Goal: Task Accomplishment & Management: Complete application form

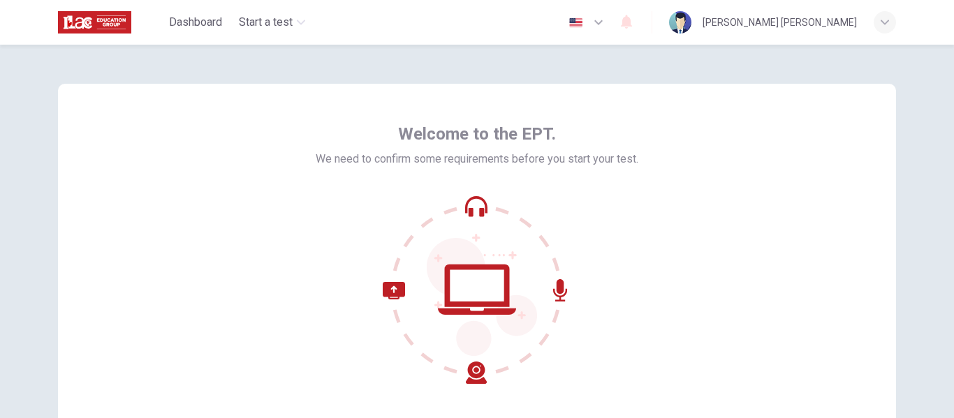
drag, startPoint x: 945, startPoint y: 118, endPoint x: 945, endPoint y: 170, distance: 51.7
click at [945, 170] on div "Welcome to the EPT. We need to confirm some requirements before you start your …" at bounding box center [477, 232] width 954 height 374
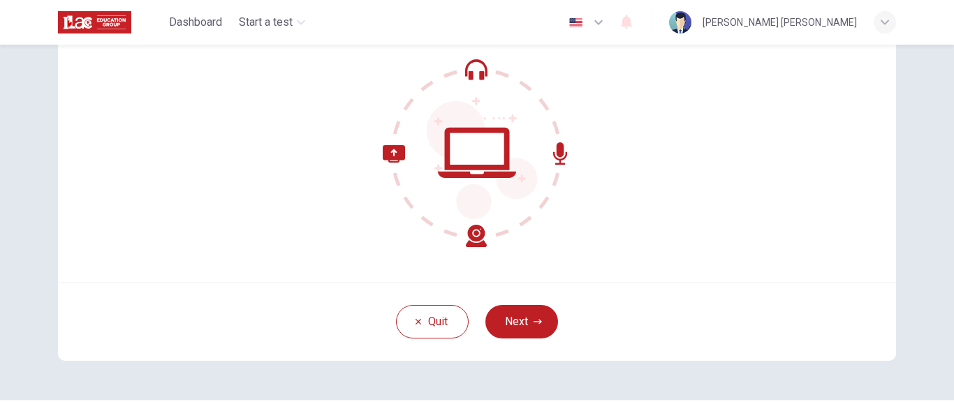
scroll to position [136, 0]
click at [515, 320] on button "Next" at bounding box center [521, 323] width 73 height 34
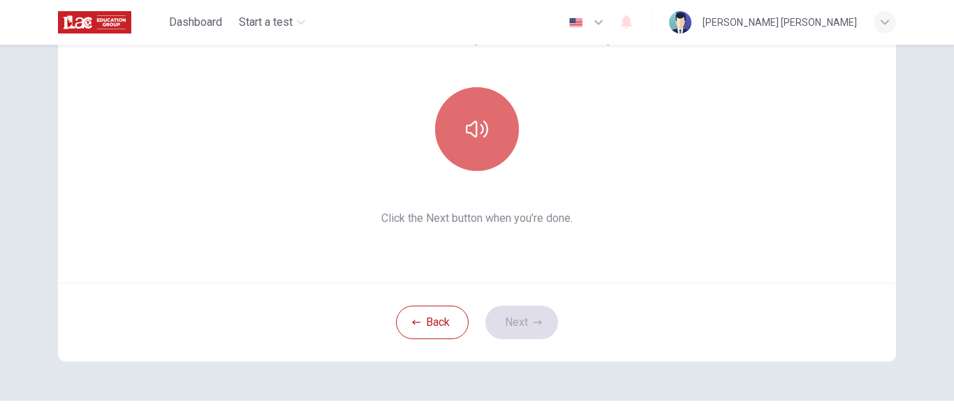
click at [474, 146] on button "button" at bounding box center [477, 129] width 84 height 84
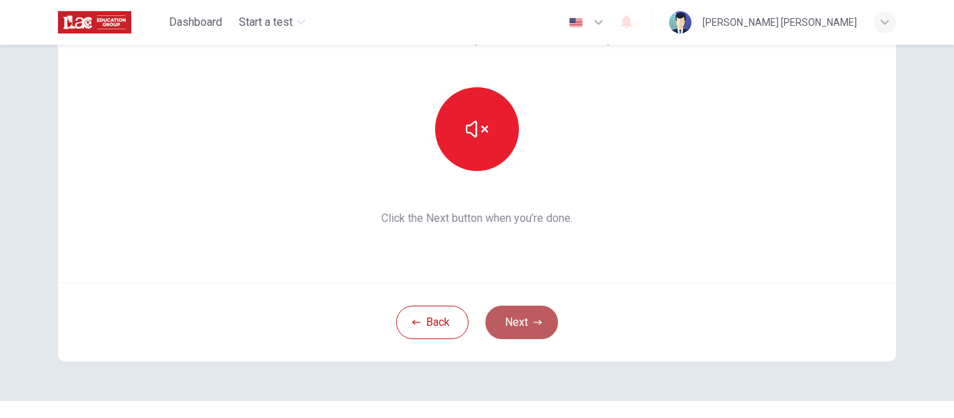
click at [520, 327] on button "Next" at bounding box center [521, 323] width 73 height 34
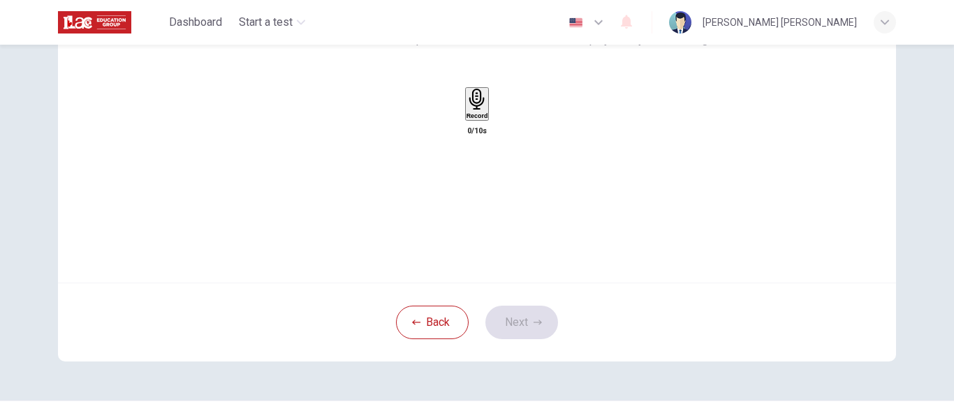
click at [475, 110] on icon "button" at bounding box center [476, 100] width 15 height 22
click at [527, 328] on button "Next" at bounding box center [521, 323] width 73 height 34
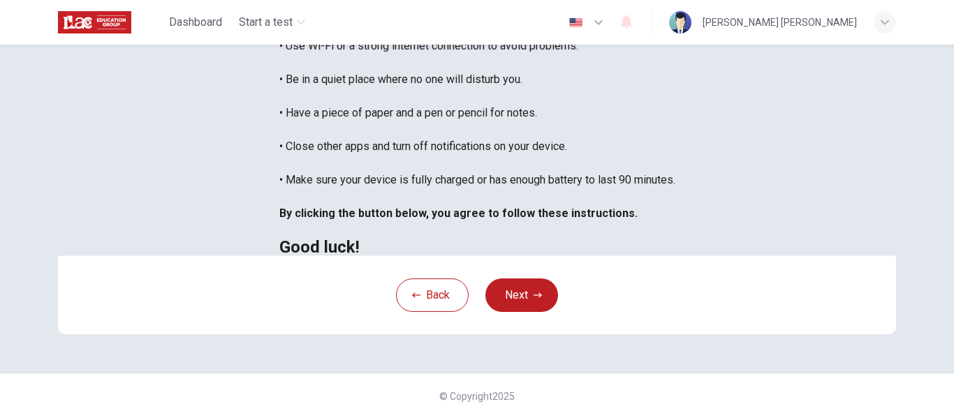
scroll to position [263, 0]
click at [514, 312] on button "Next" at bounding box center [521, 296] width 73 height 34
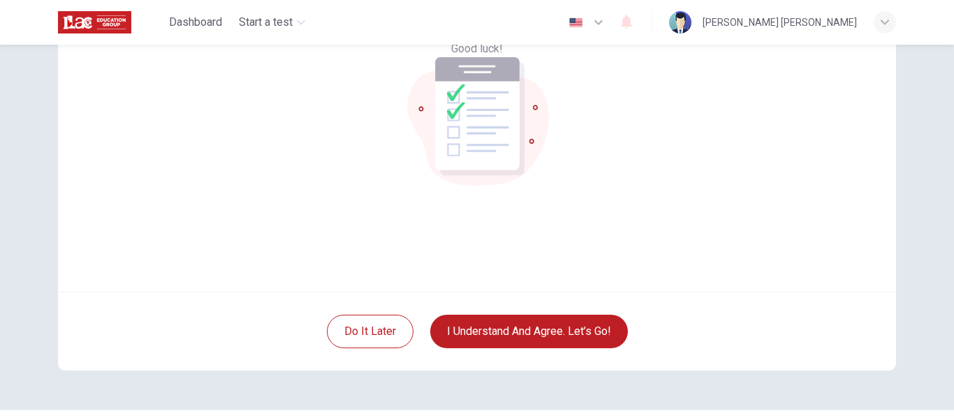
scroll to position [138, 0]
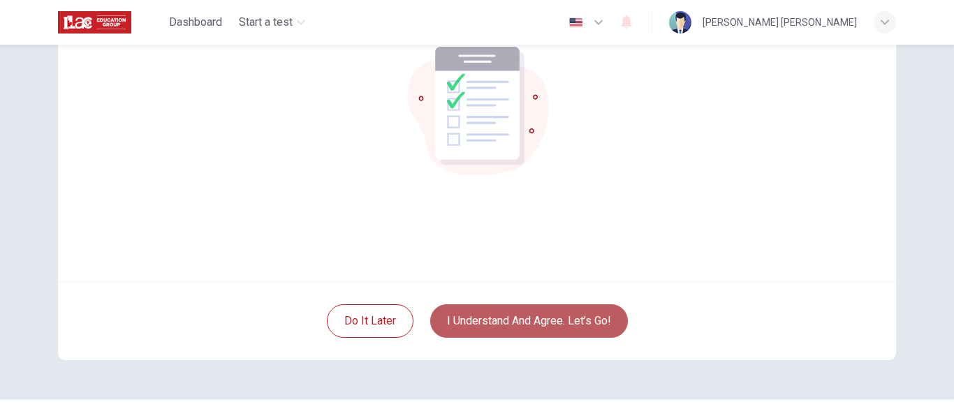
click at [515, 320] on button "I understand and agree. Let’s go!" at bounding box center [529, 321] width 198 height 34
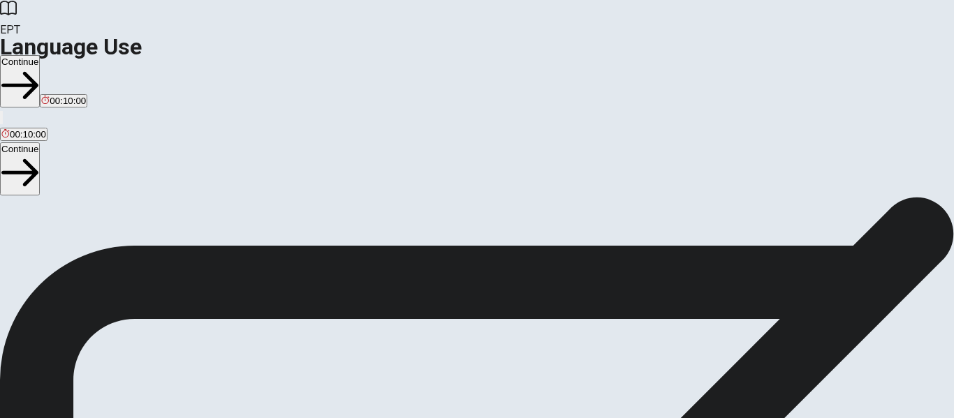
scroll to position [31, 0]
click at [40, 55] on button "Continue" at bounding box center [20, 81] width 40 height 52
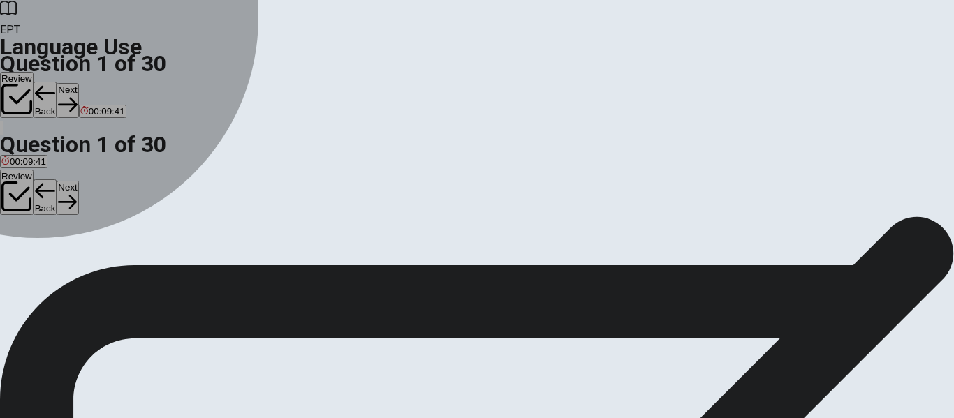
click at [101, 241] on span "leaves" at bounding box center [87, 235] width 27 height 10
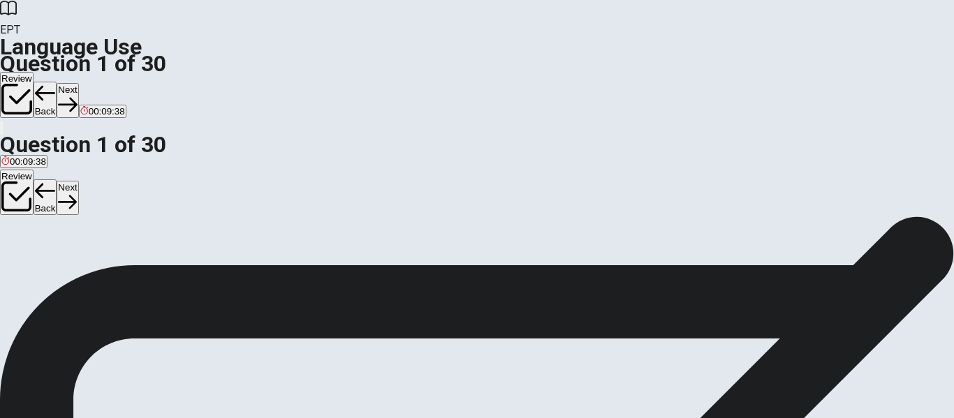
scroll to position [50, 0]
click at [78, 83] on button "Next" at bounding box center [68, 100] width 22 height 34
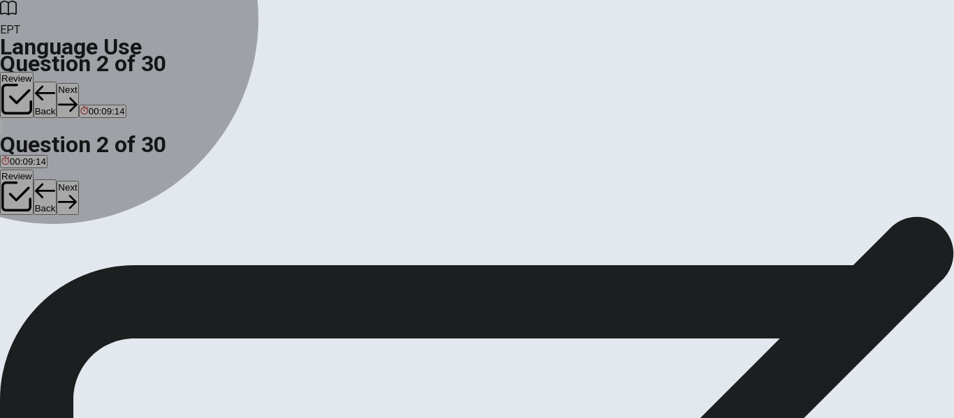
click at [64, 223] on span "Does" at bounding box center [54, 217] width 22 height 10
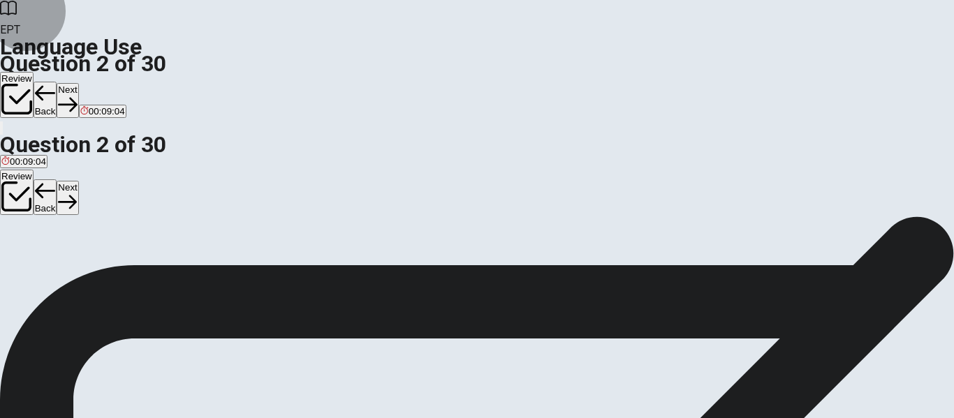
click at [78, 83] on button "Next" at bounding box center [68, 100] width 22 height 34
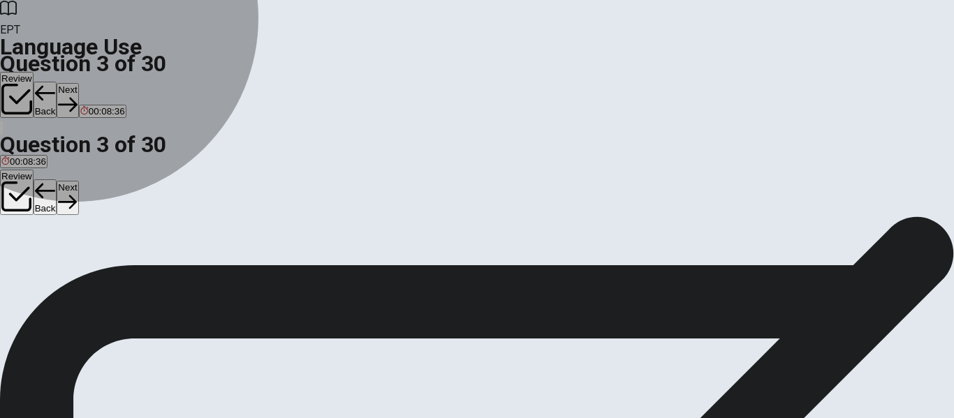
click at [90, 223] on span "have lived" at bounding box center [69, 217] width 42 height 10
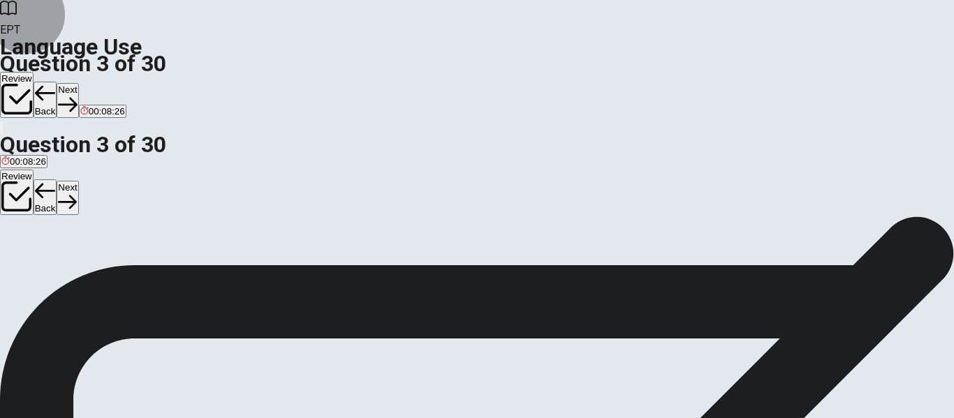
click at [78, 83] on button "Next" at bounding box center [68, 100] width 22 height 34
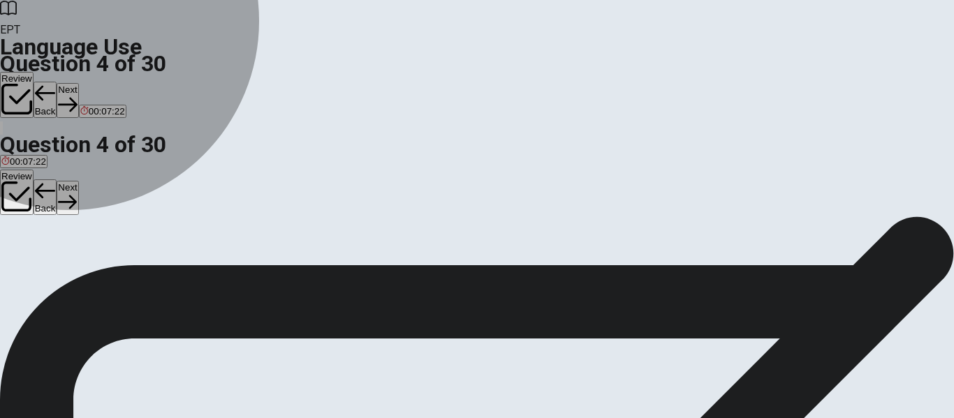
click at [167, 223] on span "will meet" at bounding box center [149, 217] width 36 height 10
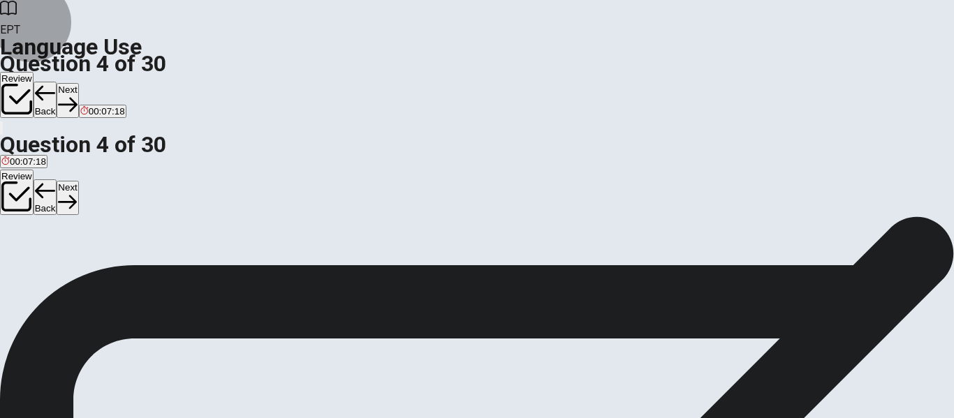
click at [78, 83] on button "Next" at bounding box center [68, 100] width 22 height 34
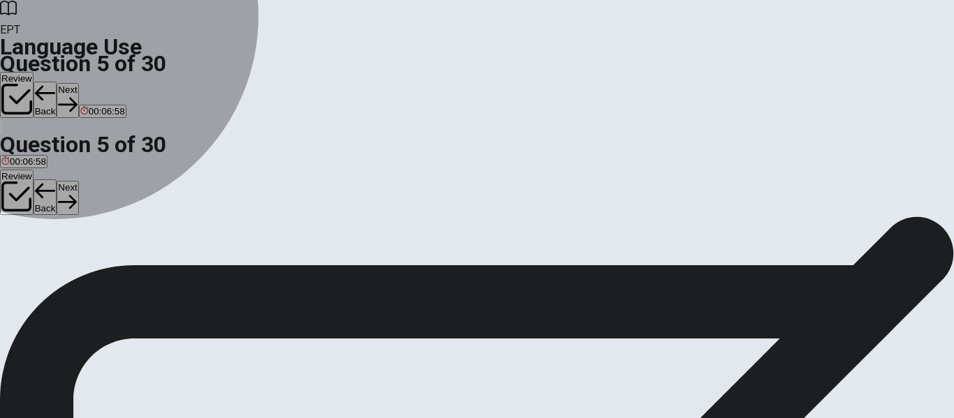
click at [108, 223] on span "hiking" at bounding box center [95, 217] width 24 height 10
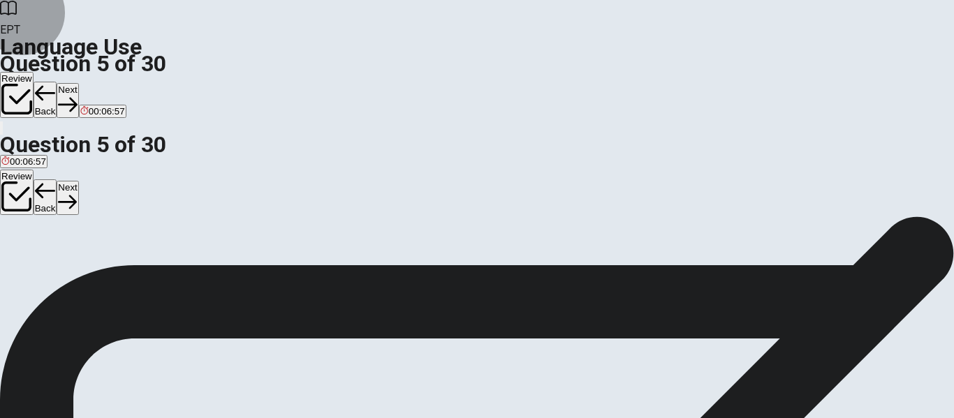
click at [78, 83] on button "Next" at bounding box center [68, 100] width 22 height 34
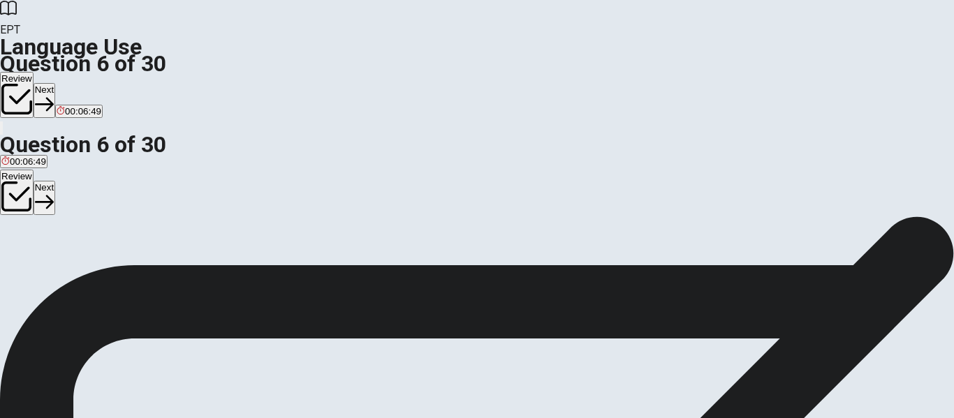
scroll to position [62, 0]
click at [31, 200] on span "friendly" at bounding box center [16, 205] width 30 height 10
click at [55, 83] on button "Next" at bounding box center [45, 100] width 22 height 34
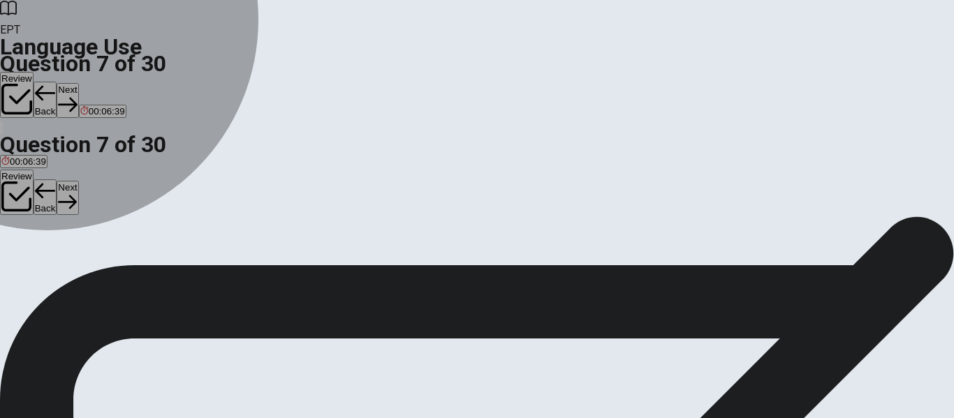
click at [63, 210] on span "drink" at bounding box center [53, 205] width 20 height 10
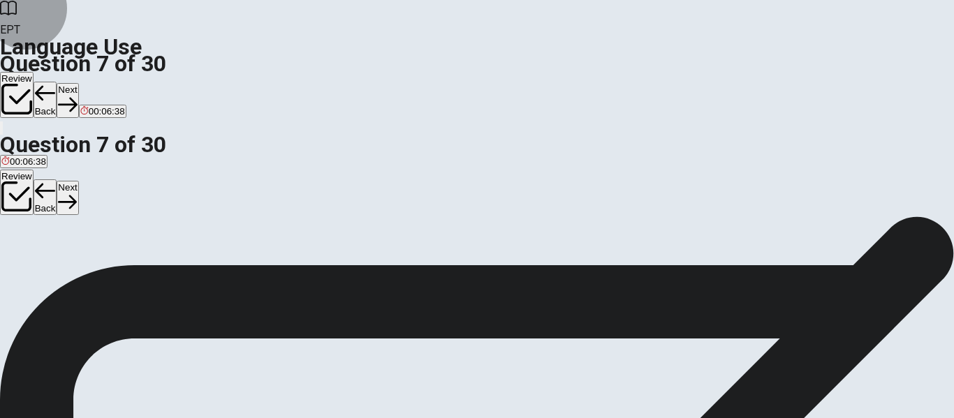
click at [78, 83] on button "Next" at bounding box center [68, 100] width 22 height 34
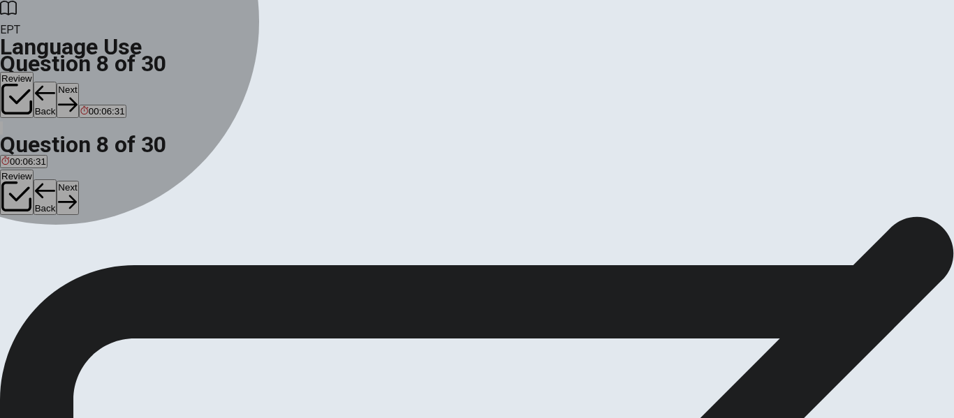
click at [43, 210] on span "coffee" at bounding box center [30, 205] width 25 height 10
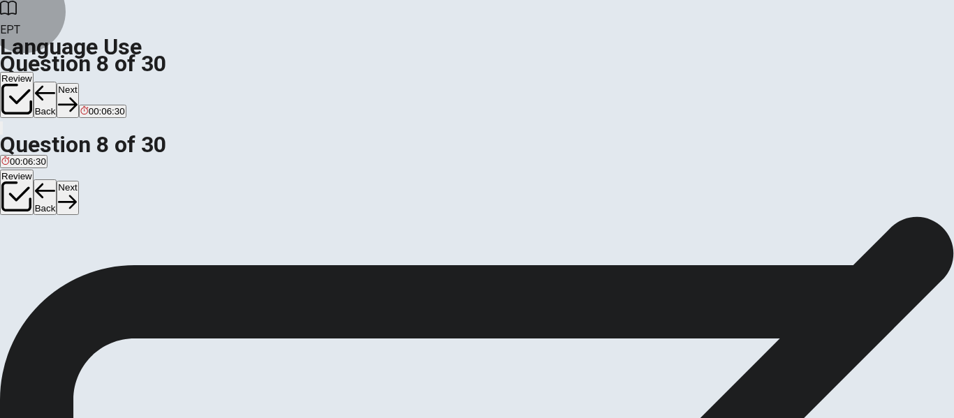
click at [78, 83] on button "Next" at bounding box center [68, 100] width 22 height 34
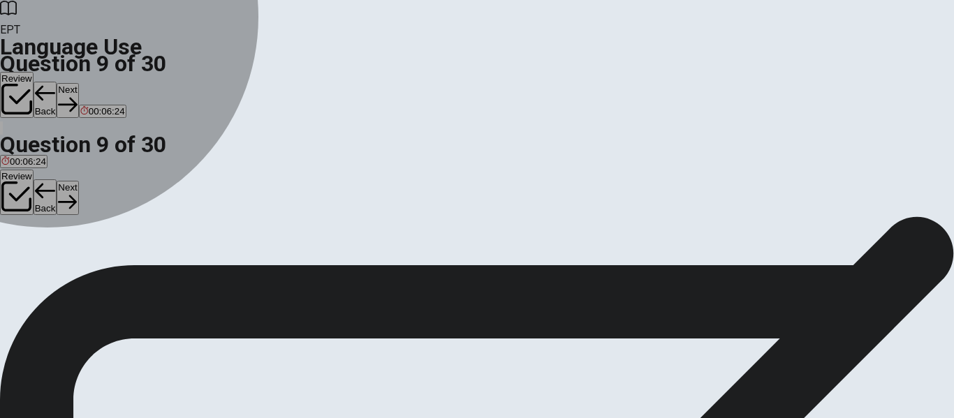
click at [82, 210] on span "slow" at bounding box center [72, 205] width 19 height 10
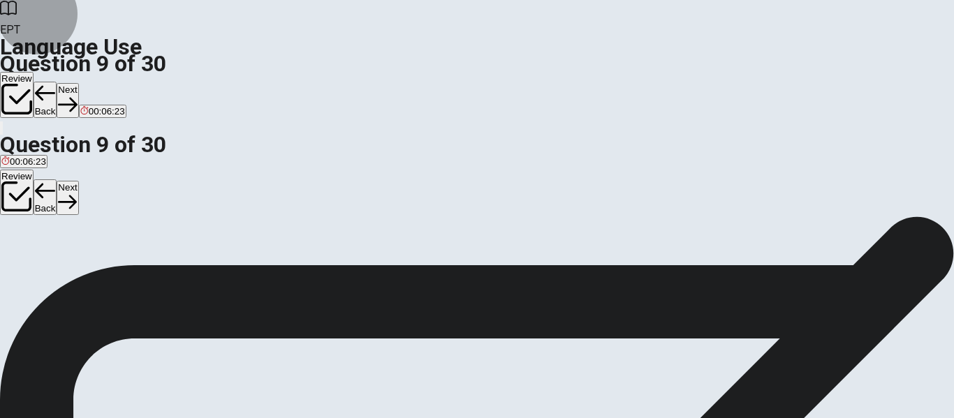
click at [78, 83] on button "Next" at bounding box center [68, 100] width 22 height 34
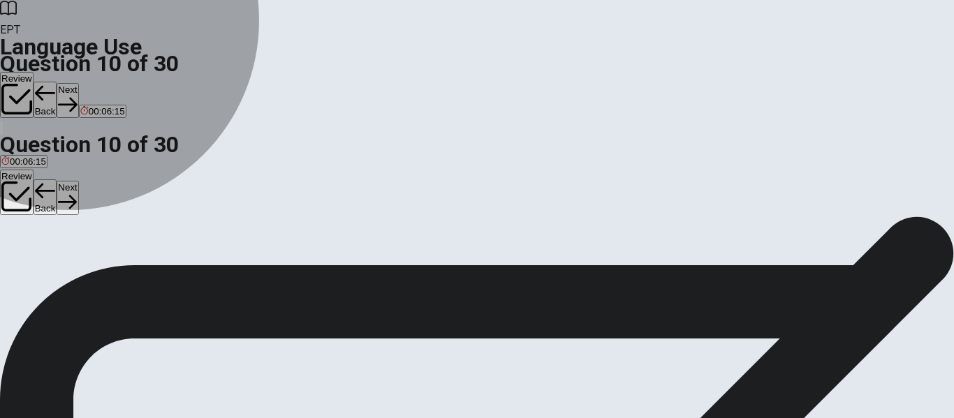
click at [34, 200] on span "finished" at bounding box center [17, 205] width 32 height 10
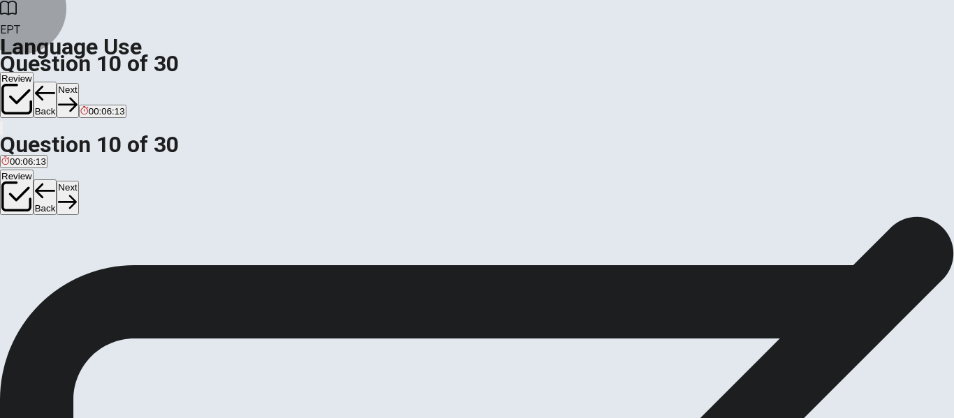
click at [78, 83] on button "Next" at bounding box center [68, 100] width 22 height 34
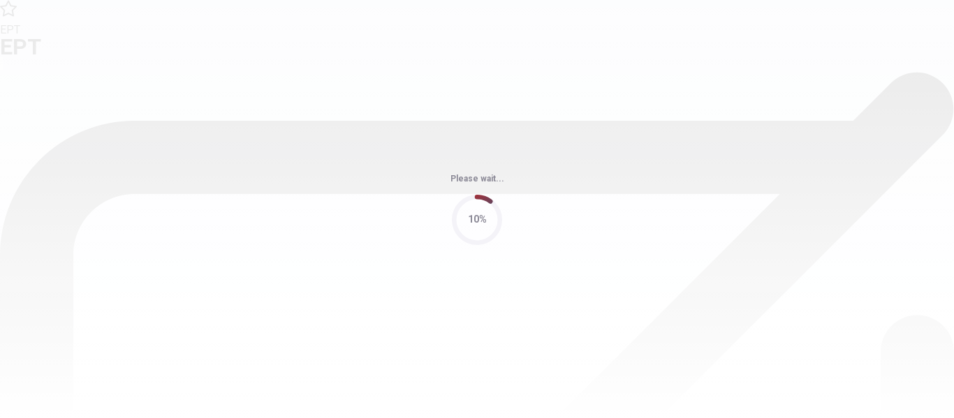
scroll to position [0, 0]
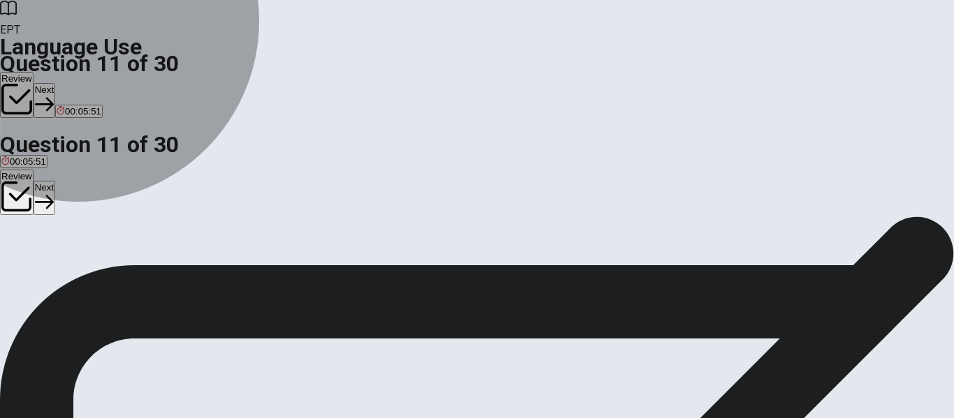
click at [111, 272] on span "will complete" at bounding box center [84, 267] width 53 height 10
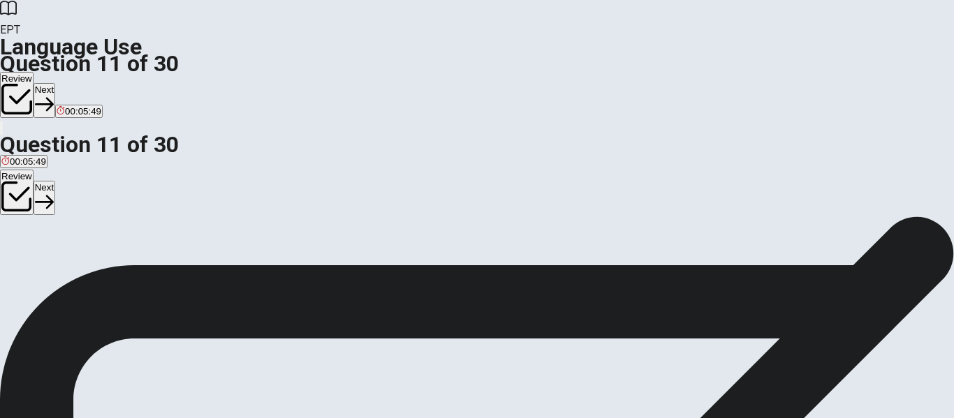
click at [55, 83] on button "Next" at bounding box center [45, 100] width 22 height 34
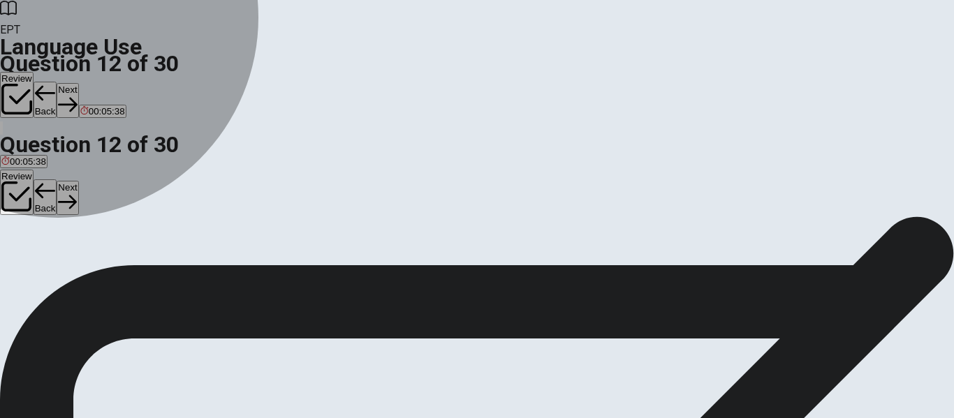
click at [23, 262] on span "Does" at bounding box center [12, 267] width 22 height 10
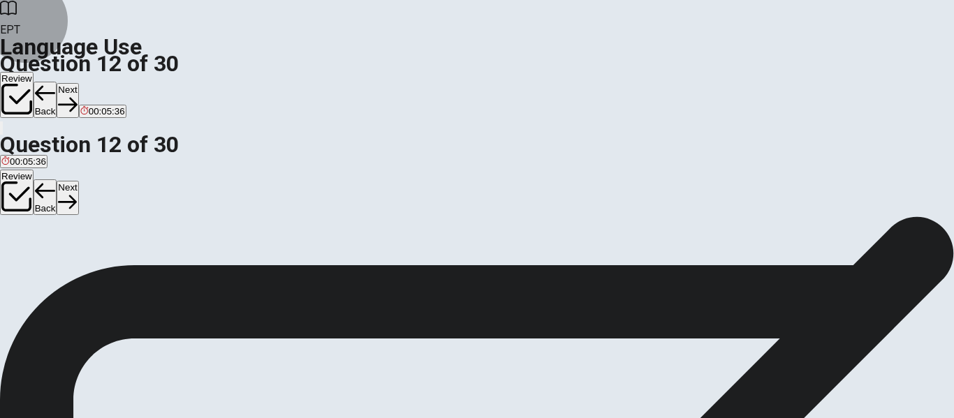
click at [78, 83] on button "Next" at bounding box center [68, 100] width 22 height 34
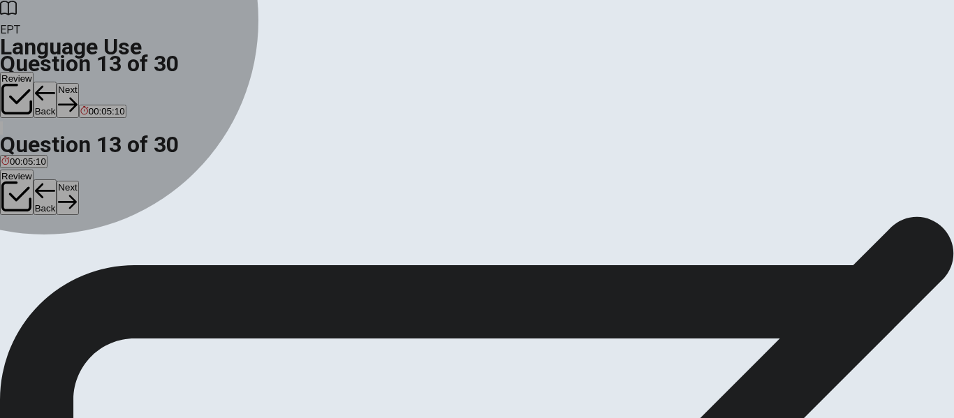
click at [18, 262] on span "Has" at bounding box center [9, 267] width 17 height 10
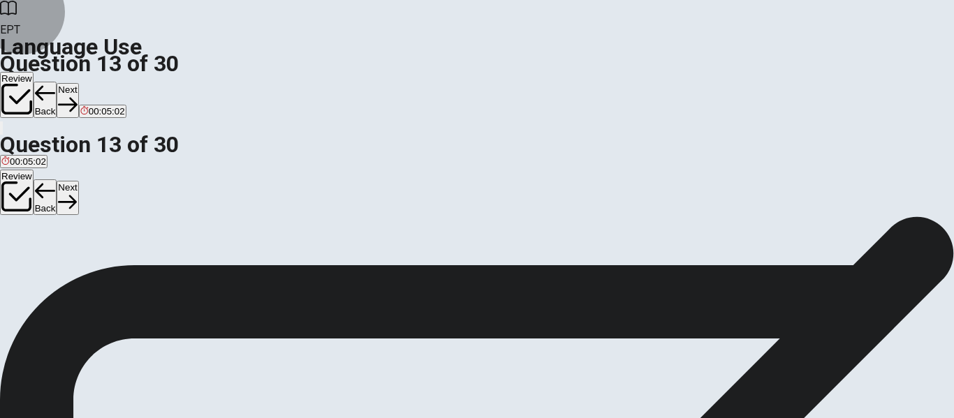
click at [78, 83] on button "Next" at bounding box center [68, 100] width 22 height 34
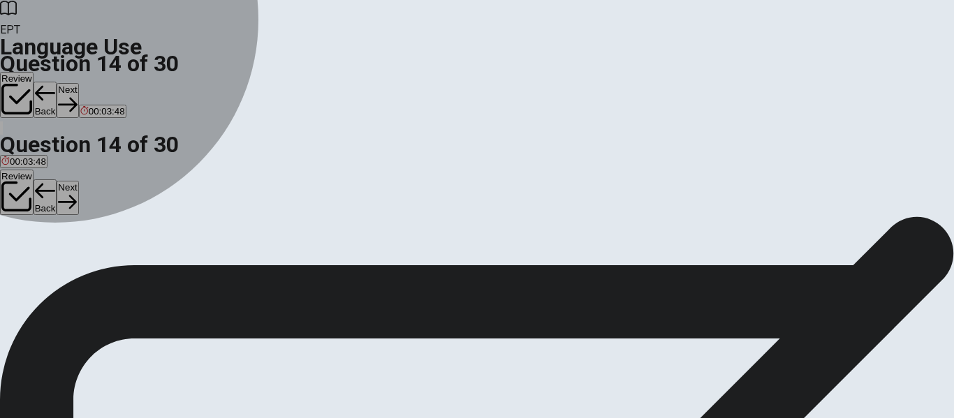
click at [138, 272] on span "waiting" at bounding box center [122, 267] width 29 height 10
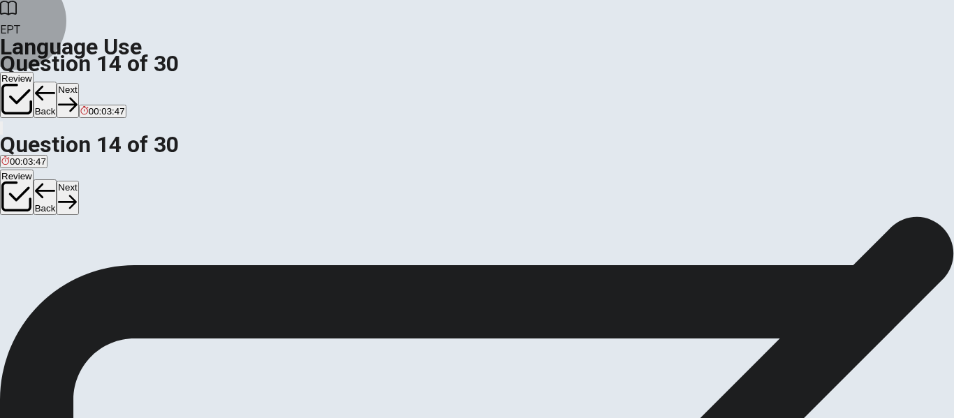
click at [78, 83] on button "Next" at bounding box center [68, 100] width 22 height 34
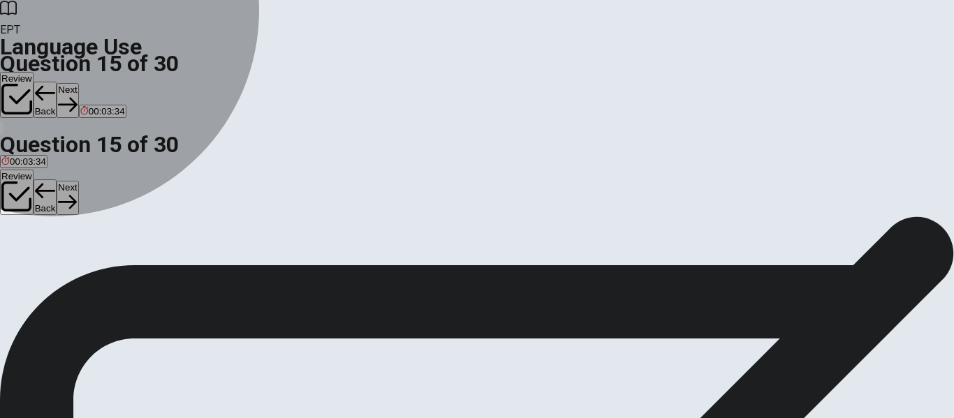
click at [59, 272] on span "drink" at bounding box center [48, 267] width 20 height 10
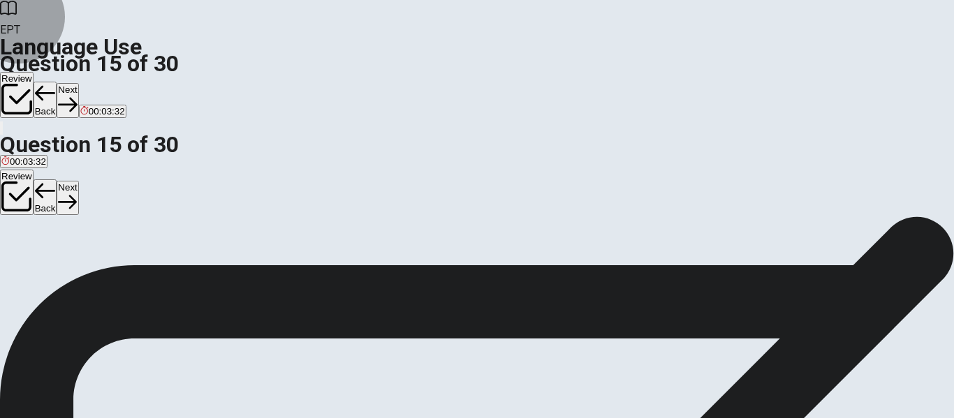
click at [78, 83] on button "Next" at bounding box center [68, 100] width 22 height 34
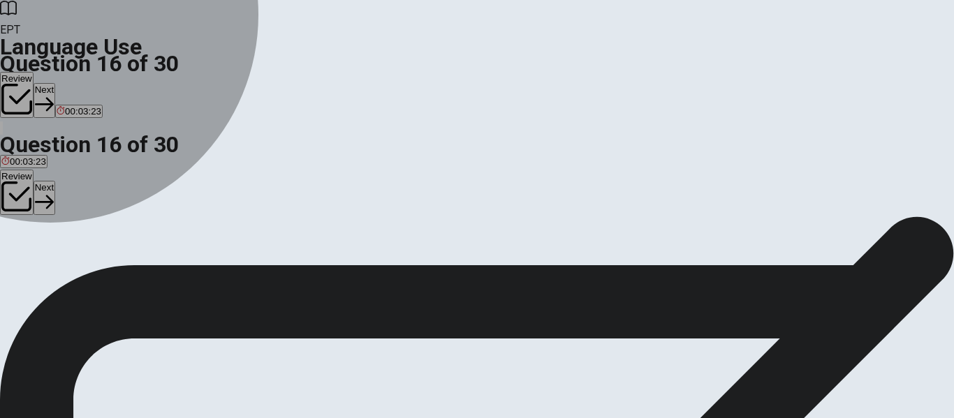
click at [87, 272] on span "soft" at bounding box center [79, 267] width 15 height 10
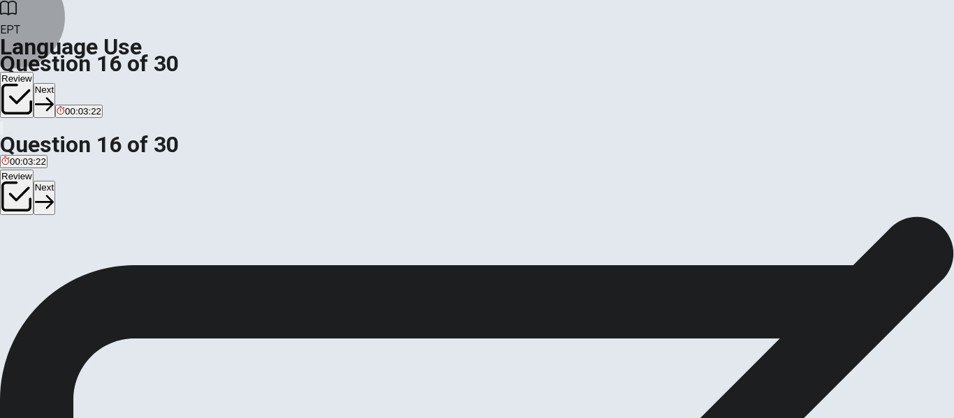
click at [55, 83] on button "Next" at bounding box center [45, 100] width 22 height 34
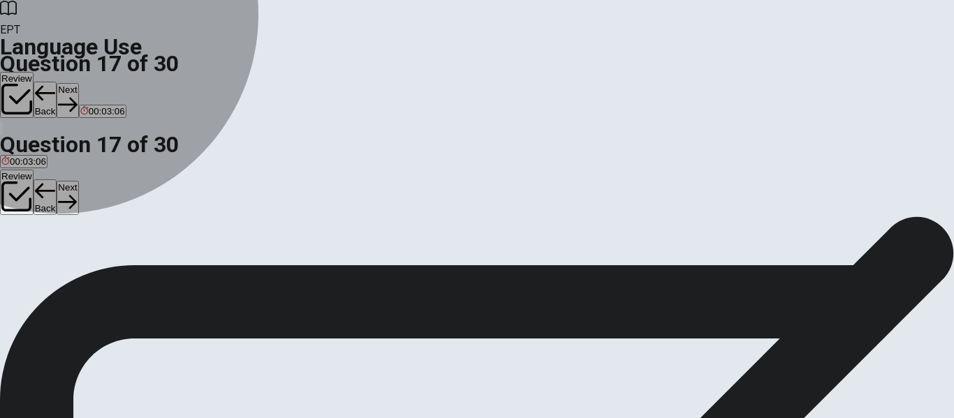
click at [66, 274] on button "C open" at bounding box center [54, 262] width 24 height 24
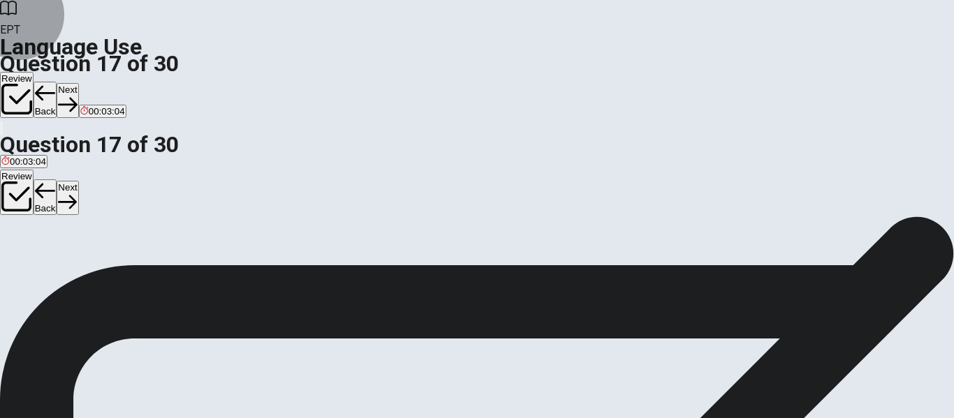
click at [78, 83] on button "Next" at bounding box center [68, 100] width 22 height 34
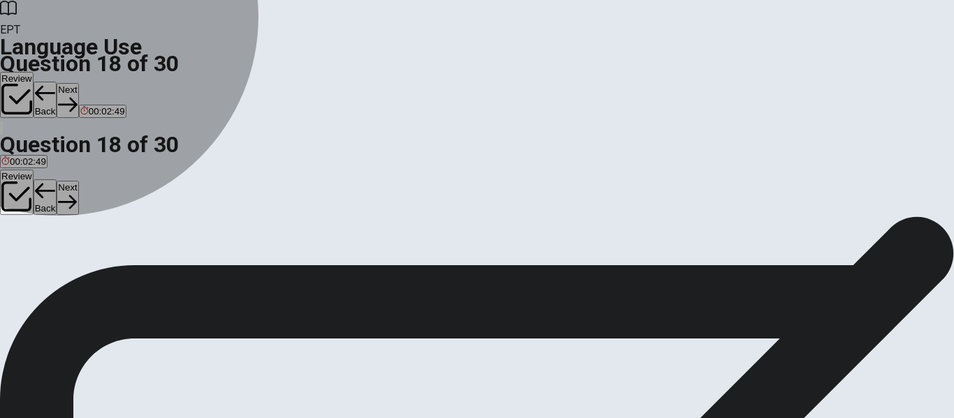
click at [117, 272] on span "turn on" at bounding box center [102, 267] width 29 height 10
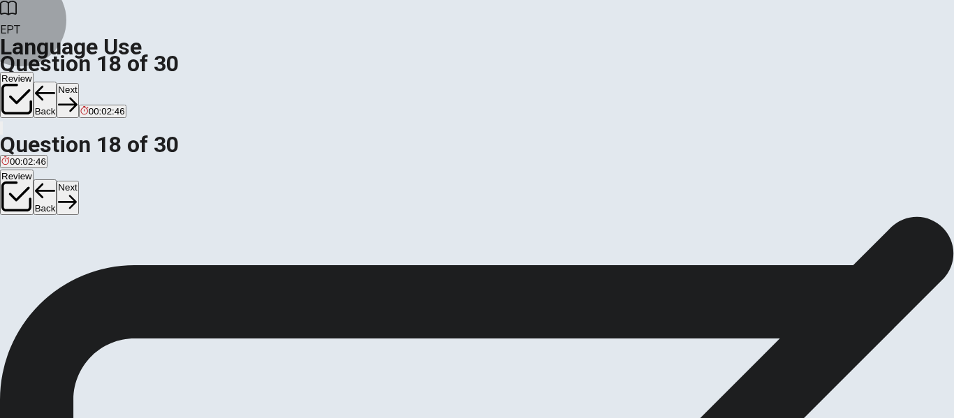
click at [78, 83] on button "Next" at bounding box center [68, 100] width 22 height 34
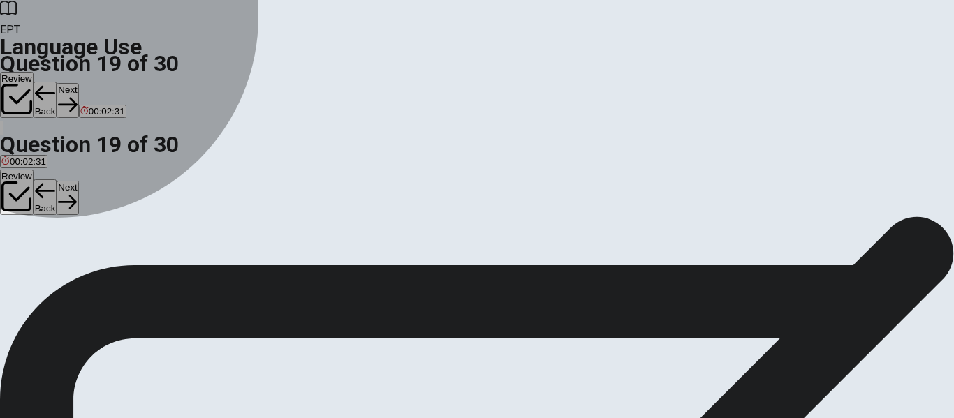
click at [71, 272] on span "table" at bounding box center [60, 267] width 20 height 10
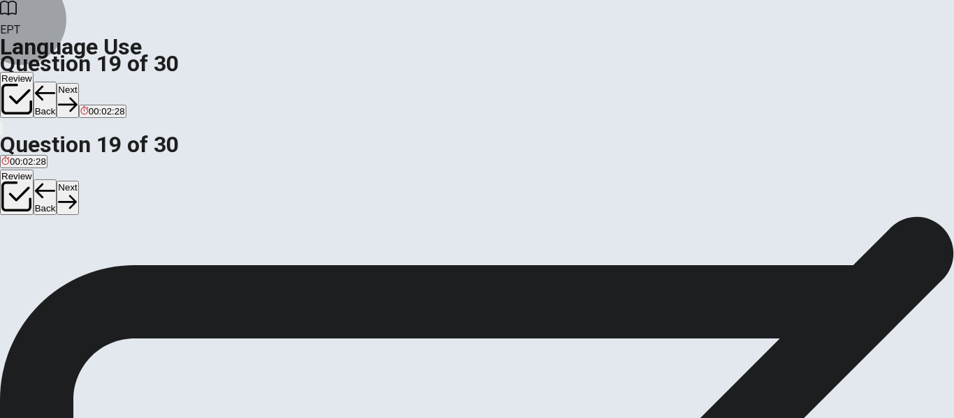
click at [78, 83] on button "Next" at bounding box center [68, 100] width 22 height 34
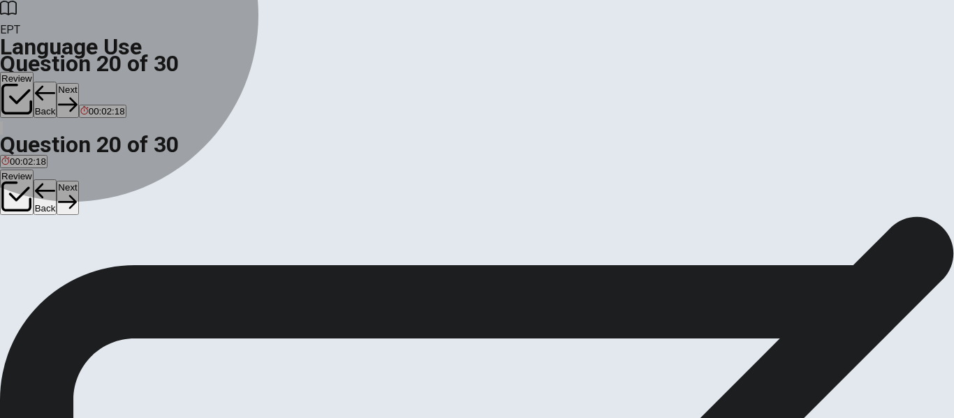
click at [47, 262] on span "will helping" at bounding box center [23, 267] width 45 height 10
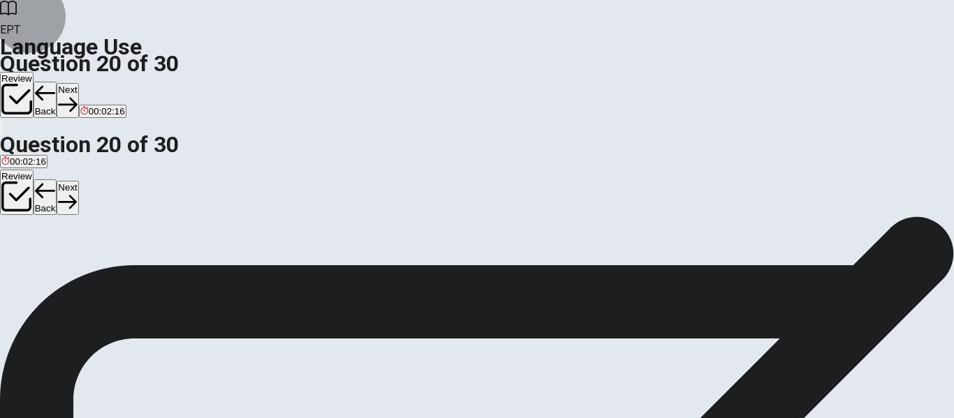
click at [78, 83] on button "Next" at bounding box center [68, 100] width 22 height 34
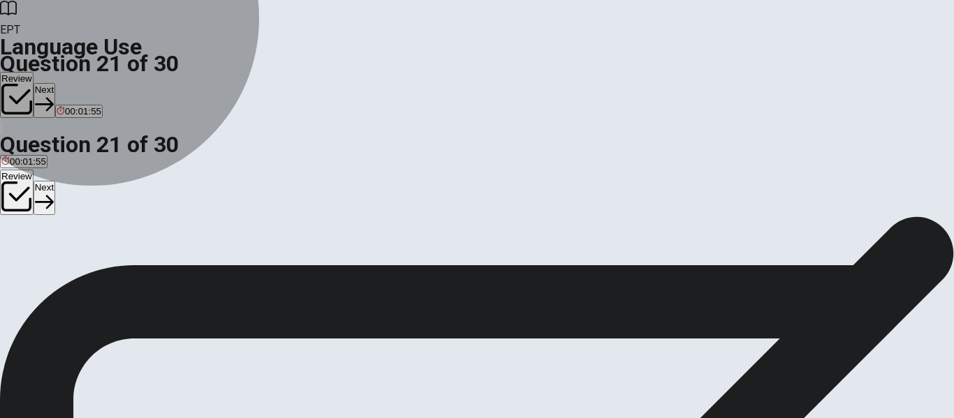
click at [209, 272] on span "had completed" at bounding box center [178, 267] width 61 height 10
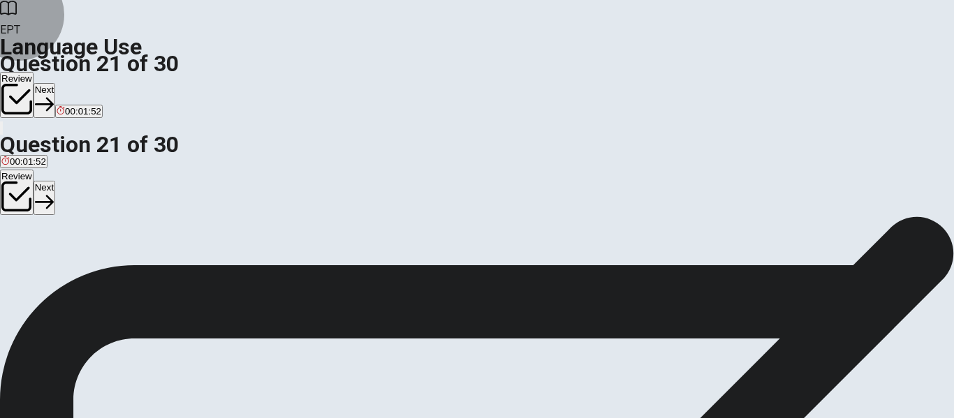
click at [55, 83] on button "Next" at bounding box center [45, 100] width 22 height 34
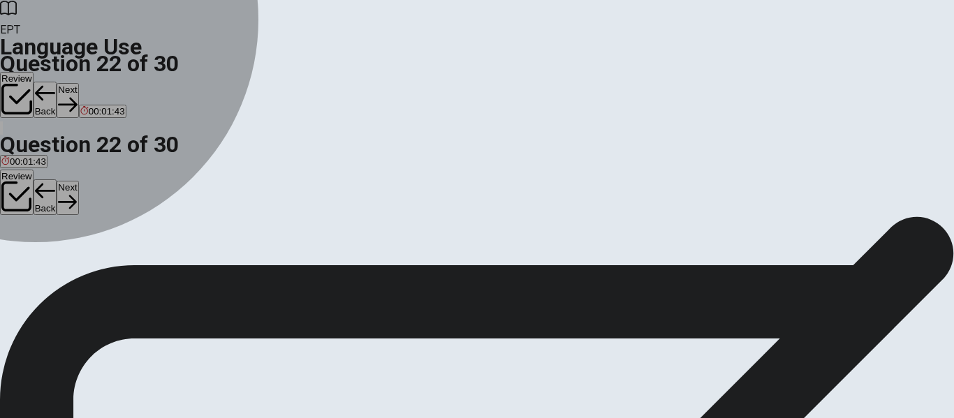
click at [7, 262] on span "a" at bounding box center [4, 267] width 5 height 10
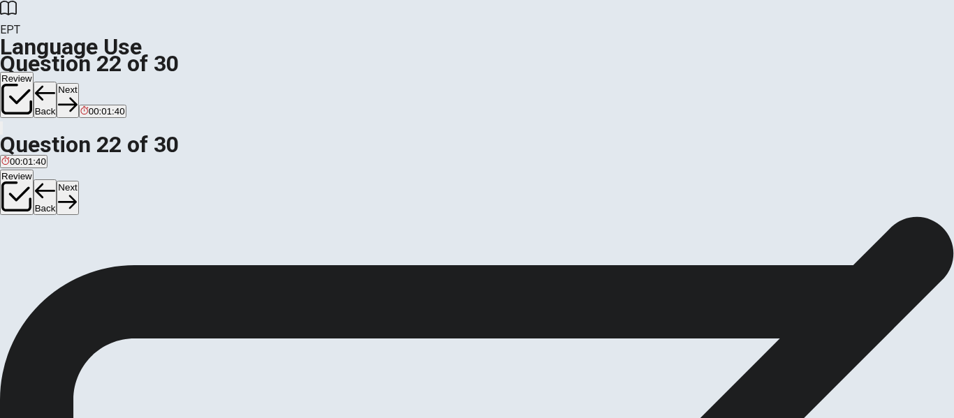
click at [78, 83] on button "Next" at bounding box center [68, 100] width 22 height 34
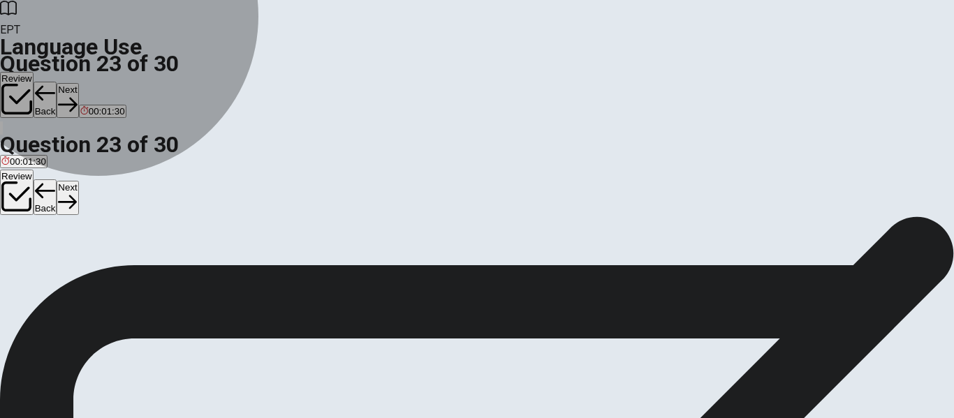
click at [56, 262] on span "does finishes" at bounding box center [28, 267] width 54 height 10
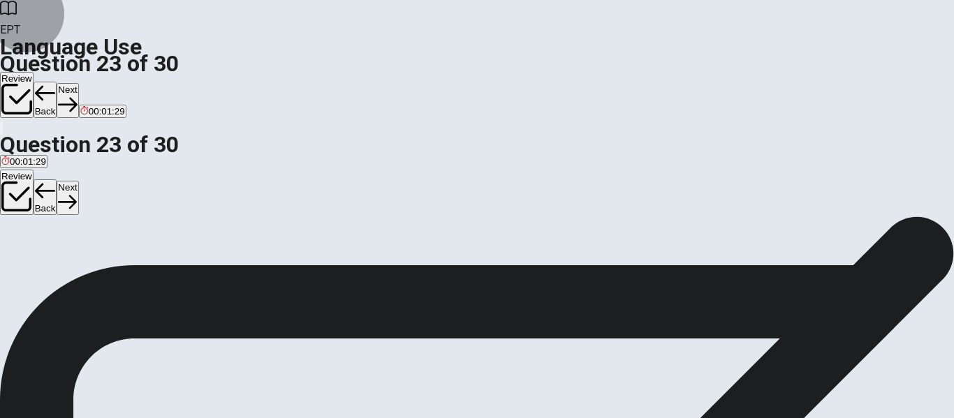
click at [78, 83] on button "Next" at bounding box center [68, 100] width 22 height 34
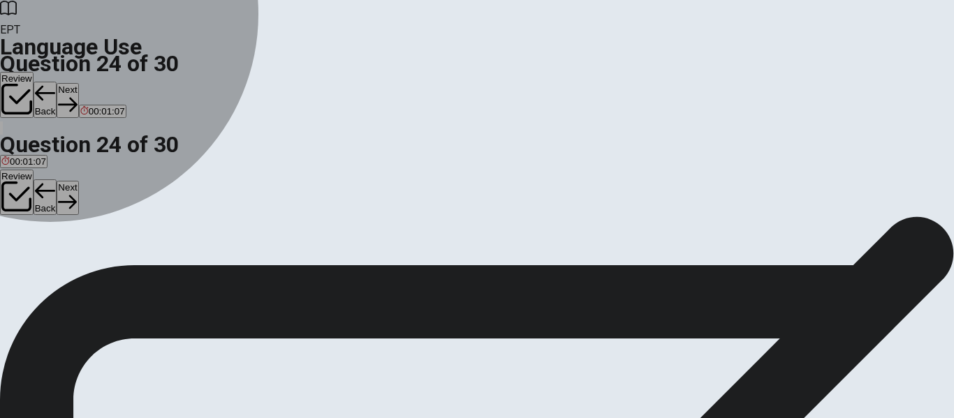
click at [53, 269] on span "will go" at bounding box center [40, 267] width 26 height 10
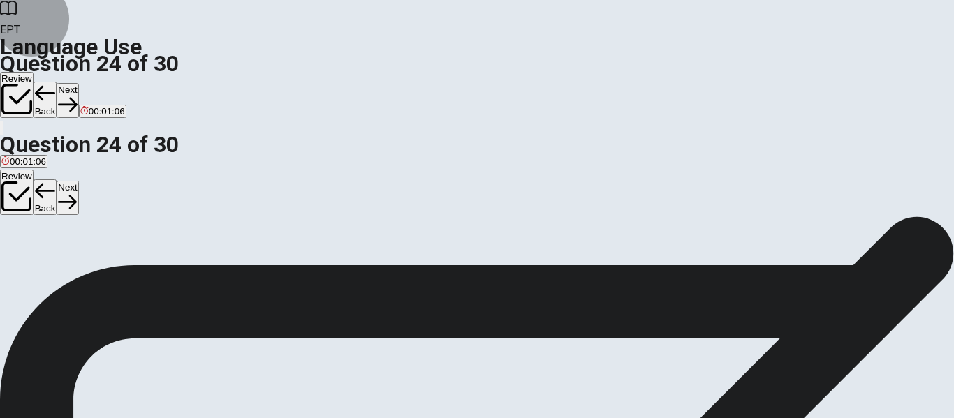
click at [78, 83] on button "Next" at bounding box center [68, 100] width 22 height 34
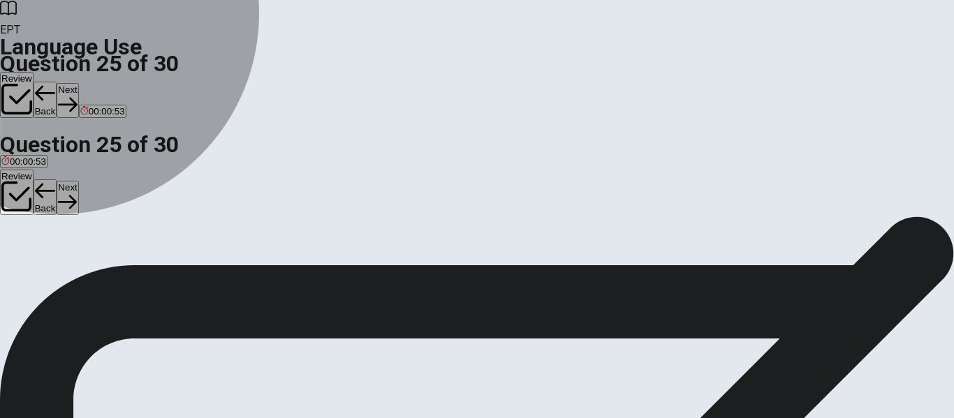
click at [102, 272] on span "Enlarge" at bounding box center [86, 267] width 32 height 10
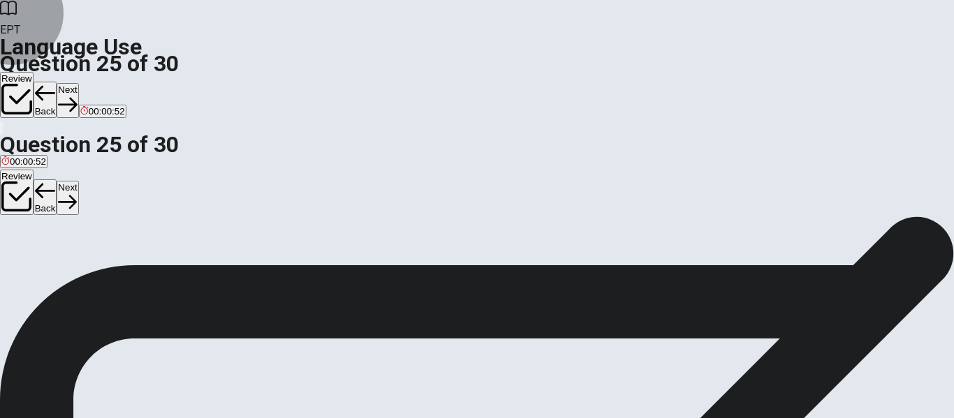
click at [78, 83] on button "Next" at bounding box center [68, 100] width 22 height 34
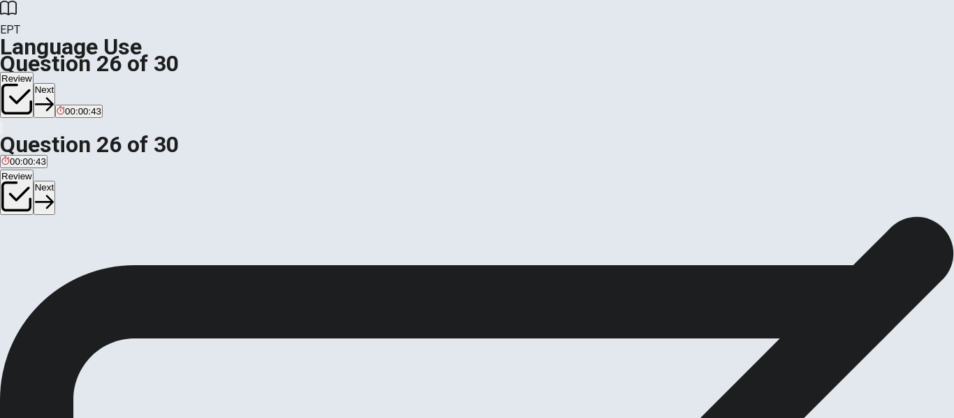
click at [102, 272] on span "private" at bounding box center [88, 267] width 28 height 10
click at [55, 83] on button "Next" at bounding box center [45, 100] width 22 height 34
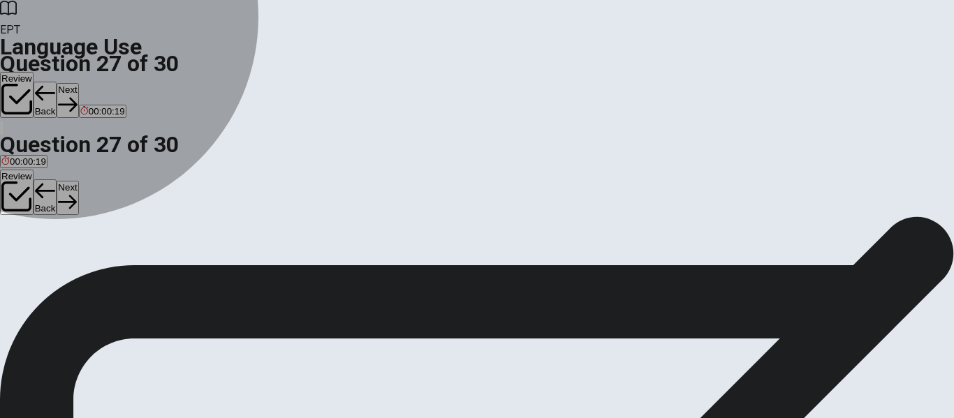
click at [134, 272] on span "brush" at bounding box center [122, 267] width 23 height 10
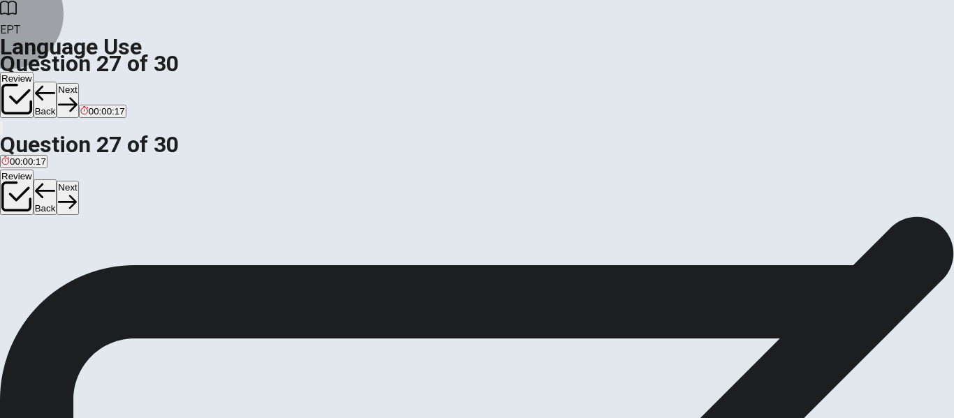
click at [78, 83] on button "Next" at bounding box center [68, 100] width 22 height 34
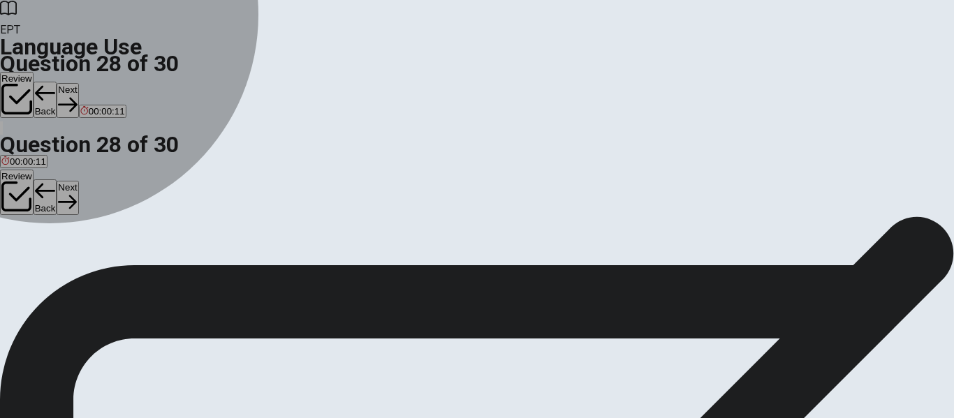
click at [27, 262] on span "hide it" at bounding box center [13, 267] width 25 height 10
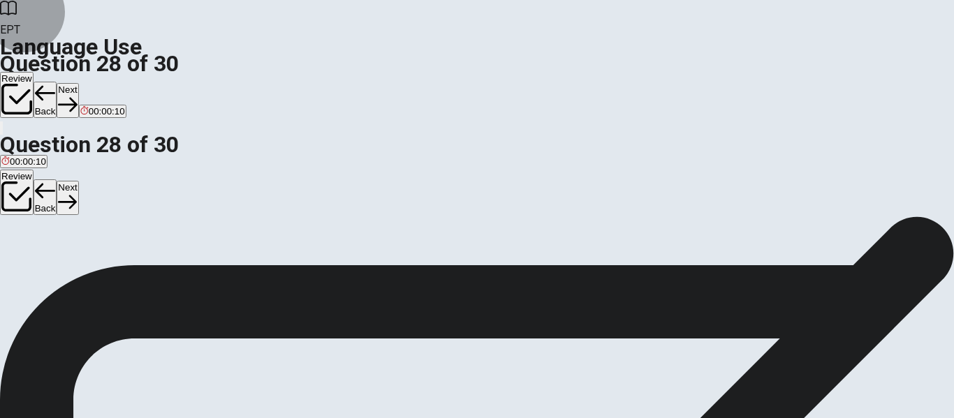
click at [78, 83] on button "Next" at bounding box center [68, 100] width 22 height 34
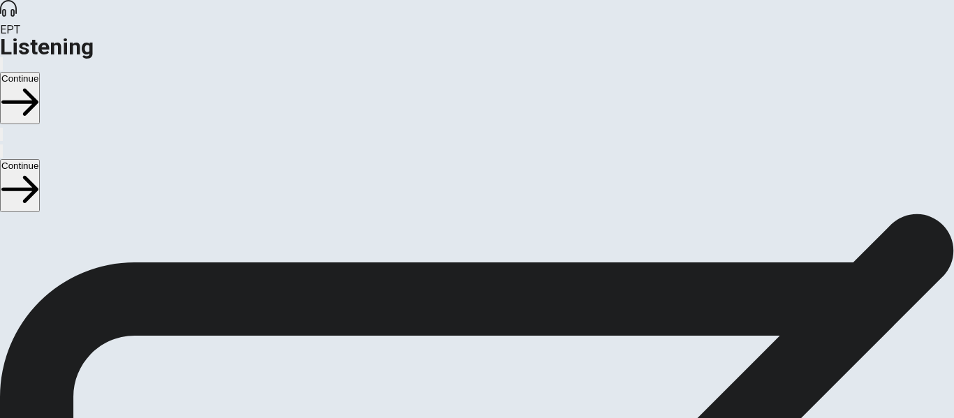
scroll to position [9, 0]
click at [716, 38] on span at bounding box center [716, 38] width 0 height 0
click at [40, 72] on button "Continue" at bounding box center [20, 98] width 40 height 52
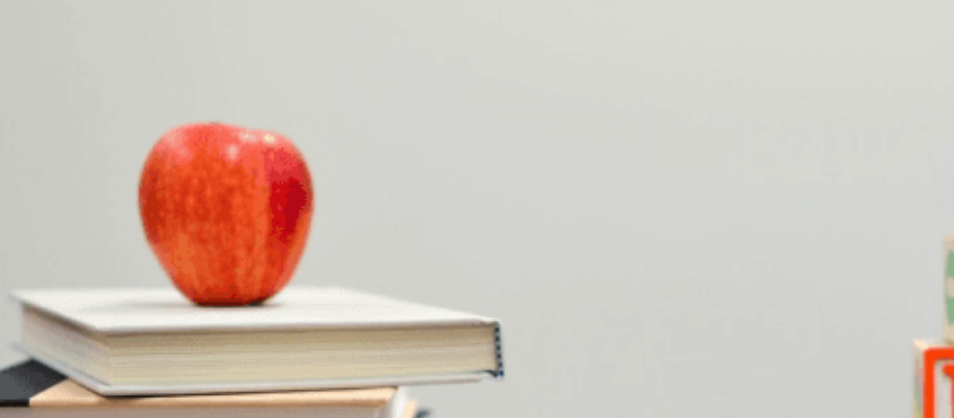
scroll to position [344, 0]
click at [63, 300] on div "B" at bounding box center [48, 305] width 29 height 10
click at [81, 252] on span "At the client’s office" at bounding box center [41, 257] width 80 height 10
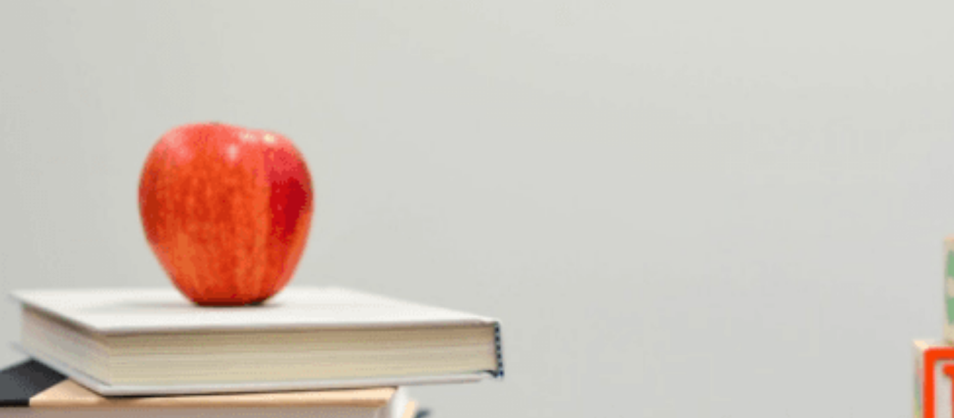
drag, startPoint x: 895, startPoint y: 316, endPoint x: 897, endPoint y: 340, distance: 23.8
click at [897, 340] on div "Question 1 Where do they decide to hold the meeting? A At the client’s office B…" at bounding box center [477, 362] width 954 height 344
click at [142, 369] on span "The woman" at bounding box center [118, 374] width 49 height 10
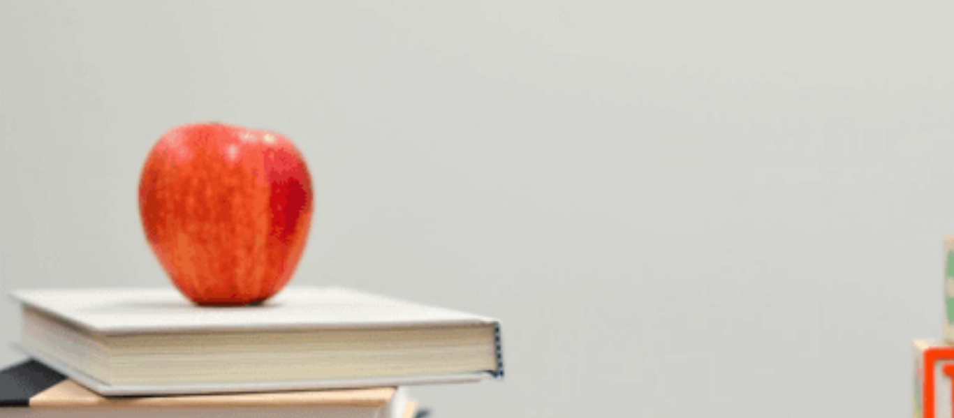
drag, startPoint x: 218, startPoint y: 179, endPoint x: 200, endPoint y: 177, distance: 17.7
click at [889, 266] on div "Question 1 Where do they decide to hold the meeting? A At the client’s office B…" at bounding box center [477, 173] width 954 height 344
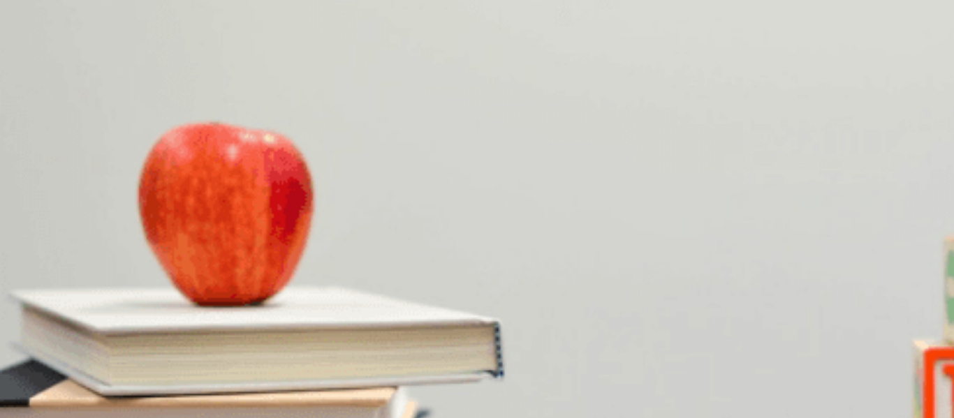
click at [238, 250] on span "A presentation" at bounding box center [208, 245] width 59 height 10
click at [179, 298] on span "To celebrate a project" at bounding box center [135, 303] width 89 height 10
click at [251, 227] on span "At their own office" at bounding box center [214, 221] width 74 height 10
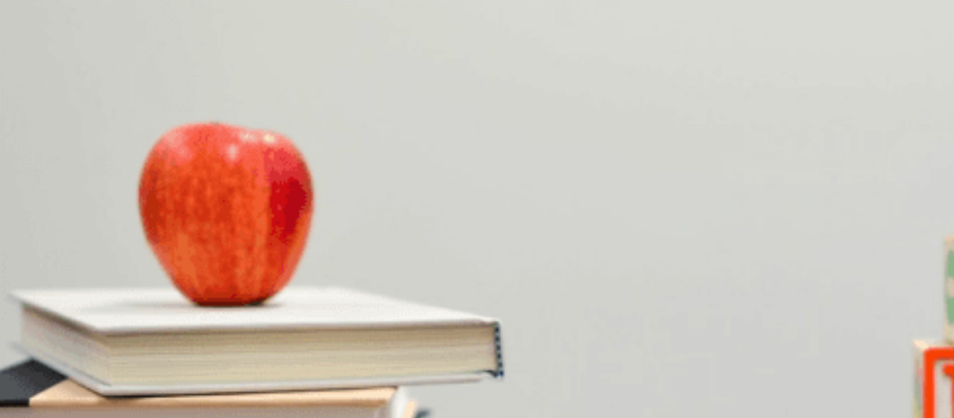
scroll to position [0, 0]
click at [40, 72] on button "Continue" at bounding box center [20, 98] width 40 height 52
click at [694, 418] on div at bounding box center [477, 418] width 954 height 0
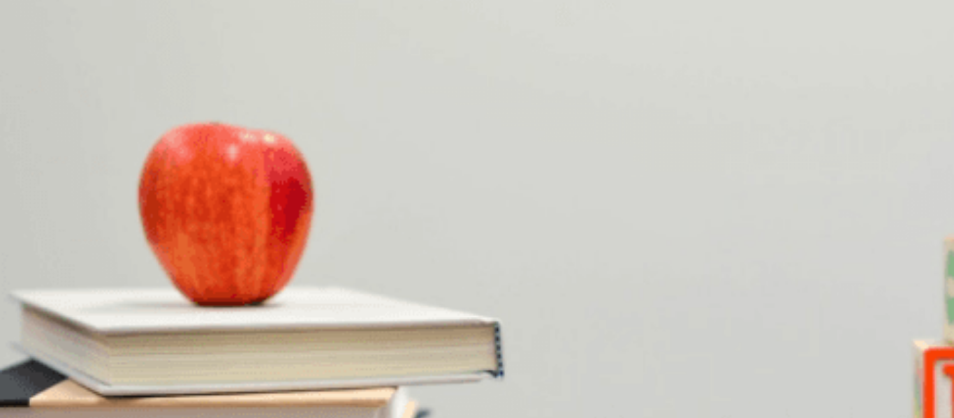
scroll to position [0, 0]
click at [40, 72] on button "Continue" at bounding box center [20, 98] width 40 height 52
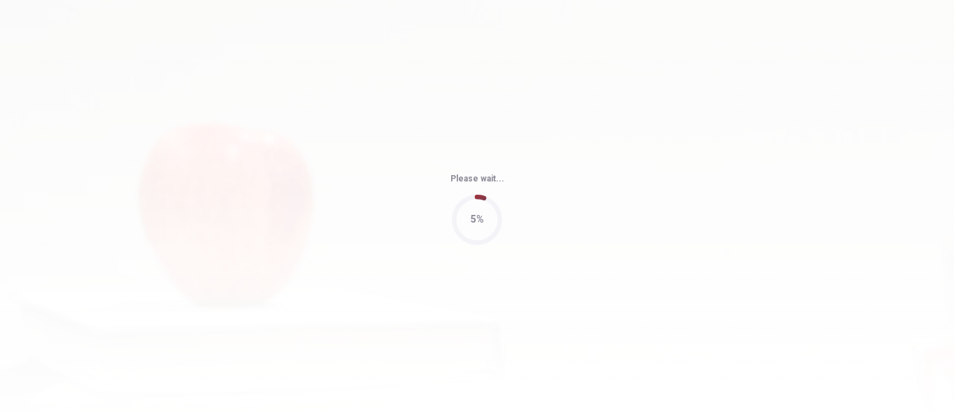
type input "99"
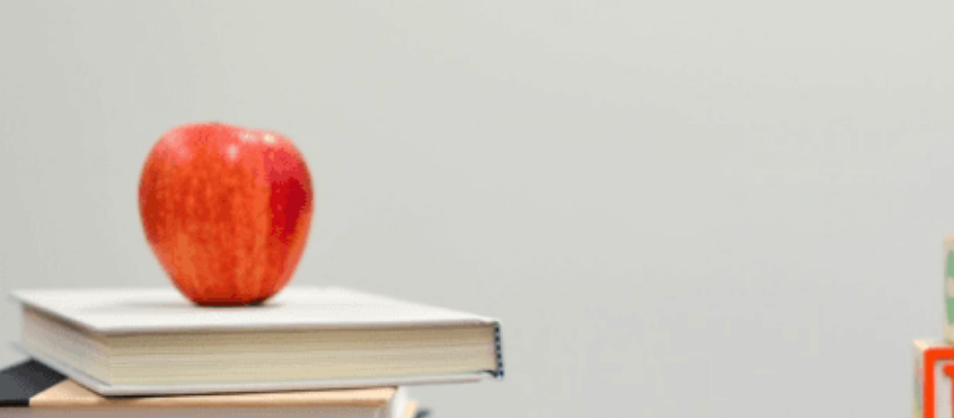
scroll to position [221, 0]
click at [255, 234] on button "D This weekend" at bounding box center [225, 246] width 60 height 24
click at [155, 304] on span "Book tickets in advance" at bounding box center [106, 309] width 98 height 10
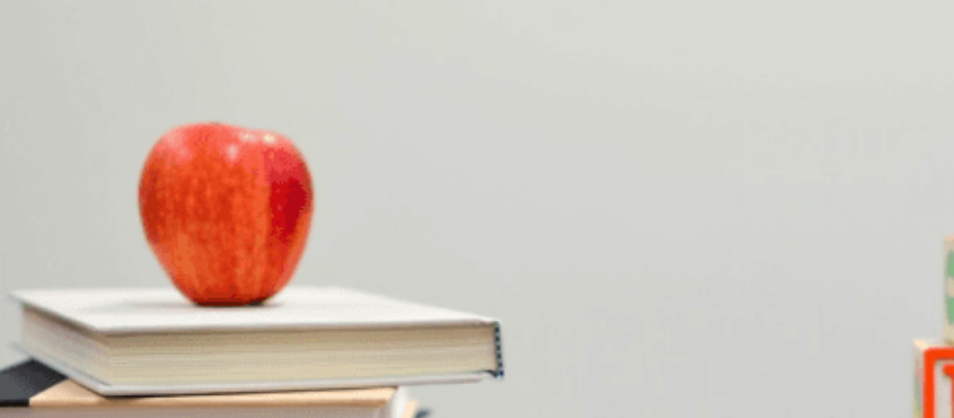
click at [29, 363] on span "Online" at bounding box center [14, 368] width 27 height 10
click at [28, 347] on button "A A play" at bounding box center [14, 359] width 28 height 24
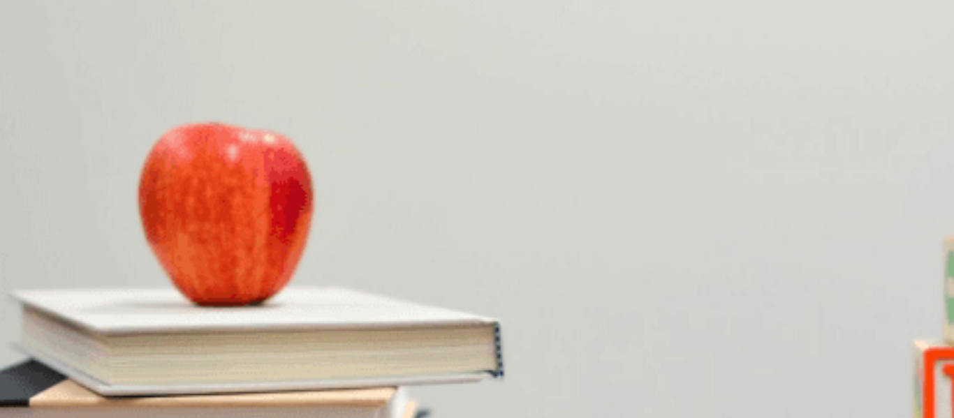
click at [40, 72] on button "Continue" at bounding box center [20, 98] width 40 height 52
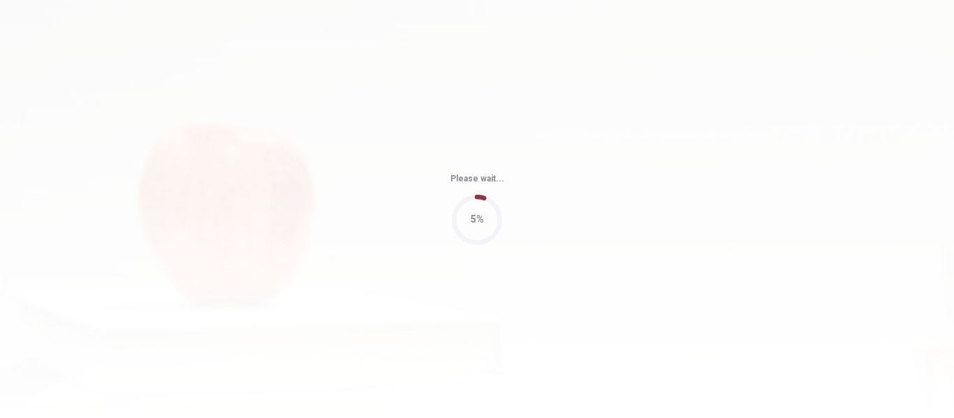
type input "64"
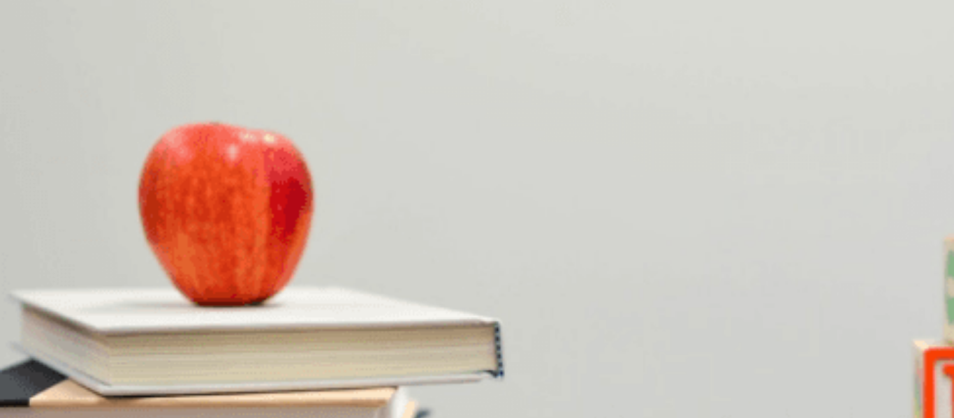
scroll to position [0, 0]
click at [206, 285] on span "At the library" at bounding box center [180, 279] width 52 height 10
click at [124, 321] on button "B For a few hours" at bounding box center [90, 333] width 68 height 24
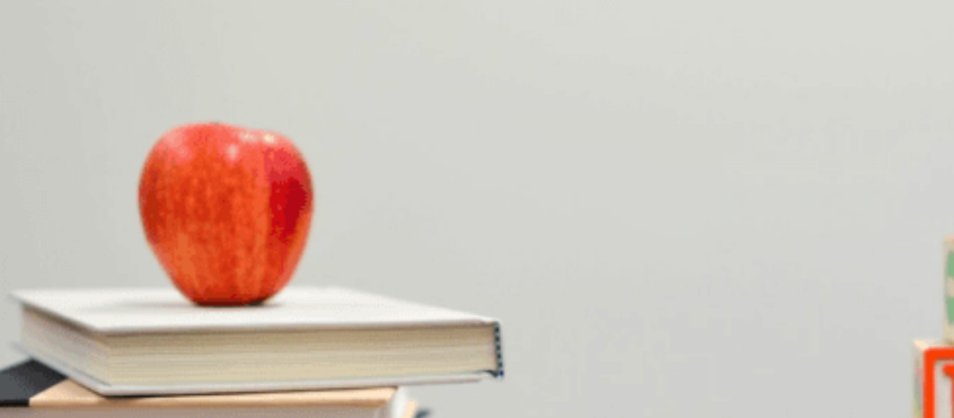
click at [83, 392] on span "The woman" at bounding box center [58, 397] width 49 height 10
click at [89, 331] on span "10 a.m." at bounding box center [74, 336] width 31 height 10
click at [172, 390] on span "For an upcoming exam" at bounding box center [125, 395] width 95 height 10
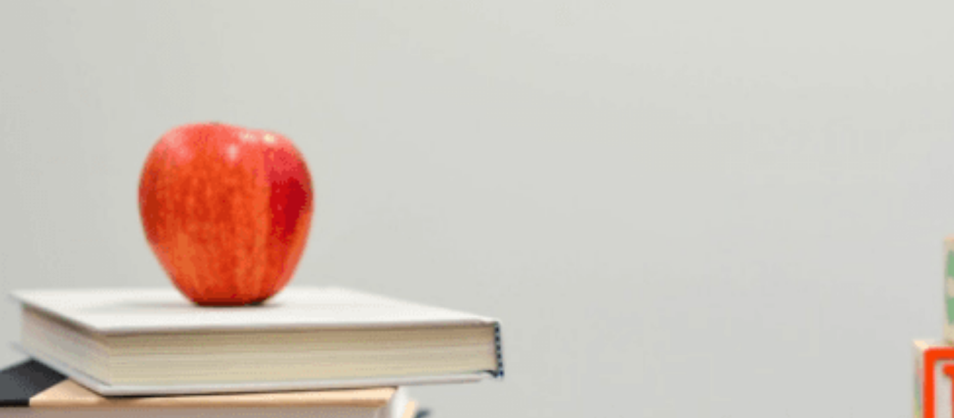
scroll to position [1260, 0]
click at [40, 72] on button "Continue" at bounding box center [20, 98] width 40 height 52
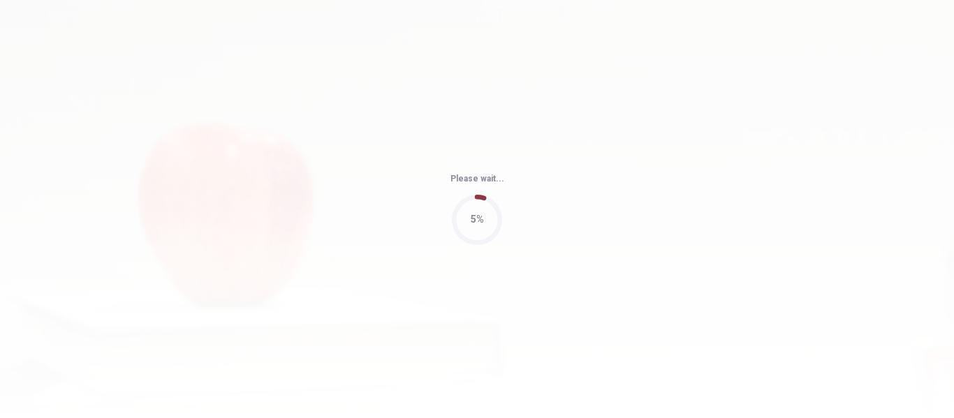
type input "66"
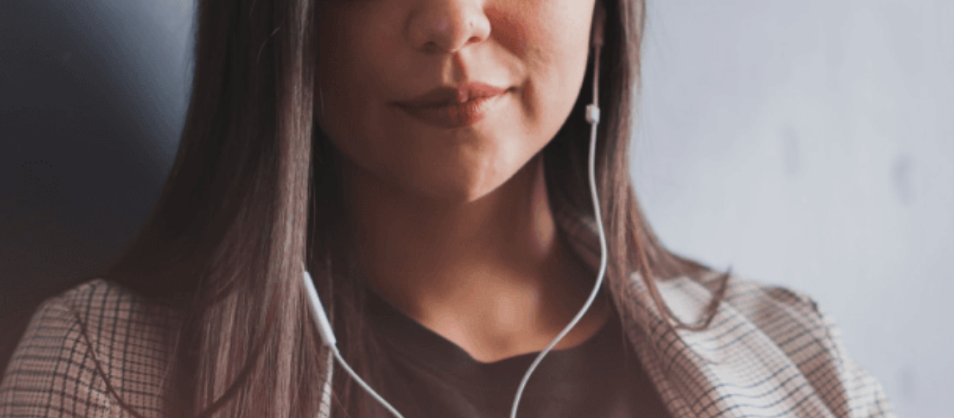
scroll to position [189, 0]
click at [40, 72] on button "Continue" at bounding box center [20, 98] width 40 height 52
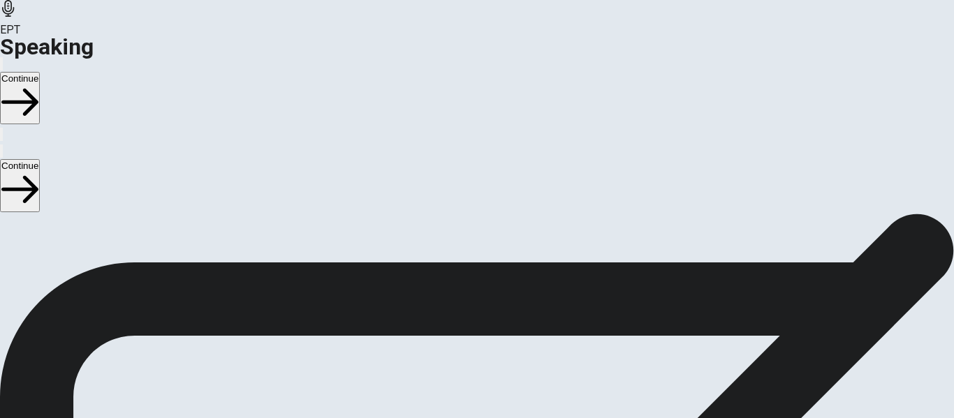
click at [494, 353] on icon at bounding box center [476, 378] width 36 height 50
click at [462, 305] on button "Play Audio" at bounding box center [460, 311] width 3 height 13
click at [462, 305] on button "Pause Audio" at bounding box center [460, 311] width 3 height 13
click at [486, 256] on icon at bounding box center [471, 277] width 30 height 42
click at [460, 315] on icon "Play Audio" at bounding box center [460, 315] width 0 height 0
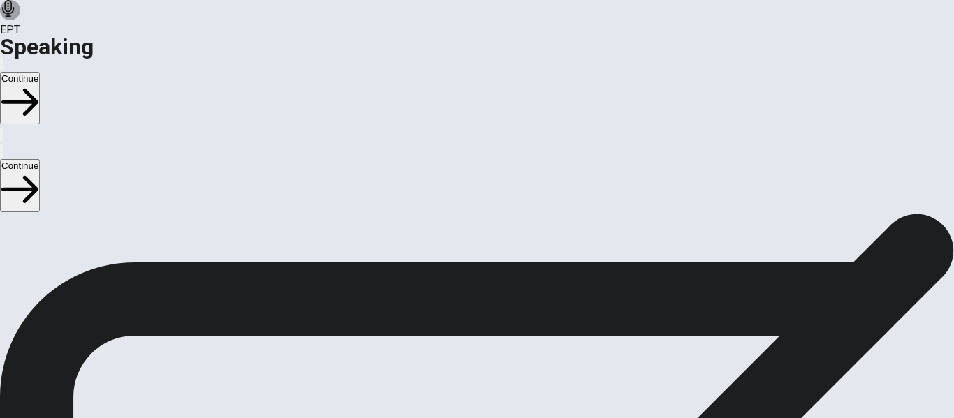
click at [460, 315] on icon "Play Audio" at bounding box center [460, 315] width 0 height 0
click at [486, 256] on icon at bounding box center [471, 277] width 30 height 42
click at [498, 256] on icon at bounding box center [477, 277] width 42 height 42
click at [457, 315] on icon "Record Again" at bounding box center [457, 315] width 0 height 0
click at [502, 409] on span "Stop Recording" at bounding box center [477, 424] width 50 height 30
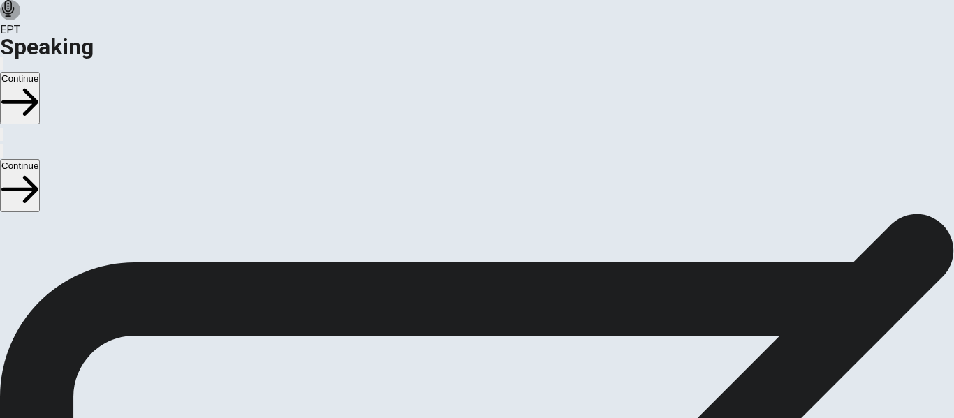
click at [462, 305] on button "Play Audio" at bounding box center [460, 311] width 3 height 13
click at [40, 72] on button "Continue" at bounding box center [20, 98] width 40 height 52
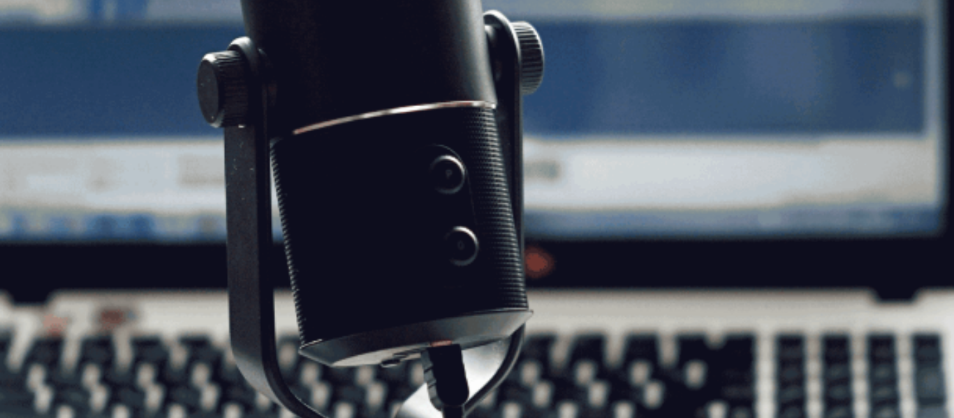
click at [40, 72] on button "Continue" at bounding box center [20, 98] width 40 height 52
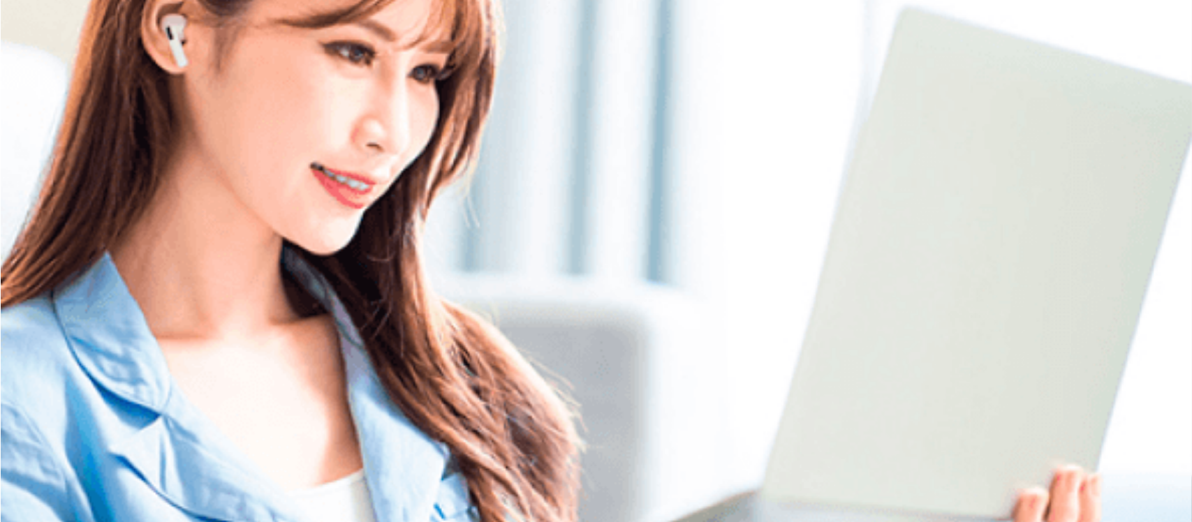
scroll to position [0, 0]
drag, startPoint x: 939, startPoint y: 1, endPoint x: 759, endPoint y: 89, distance: 200.8
click at [759, 105] on div "Please Listen Carefully" at bounding box center [596, 113] width 1192 height 17
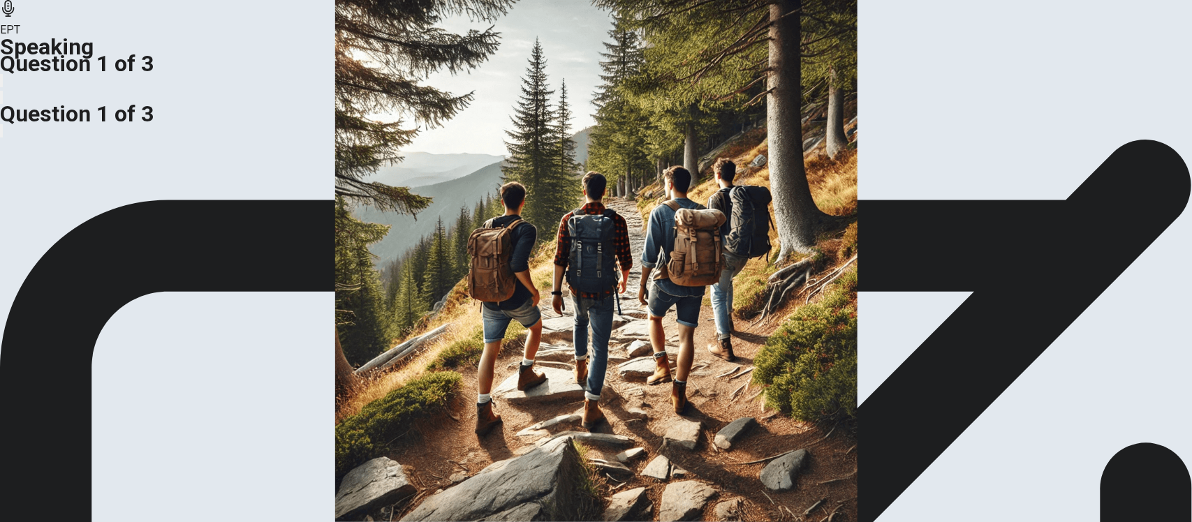
scroll to position [119, 0]
click at [432, 227] on img at bounding box center [596, 261] width 1192 height 522
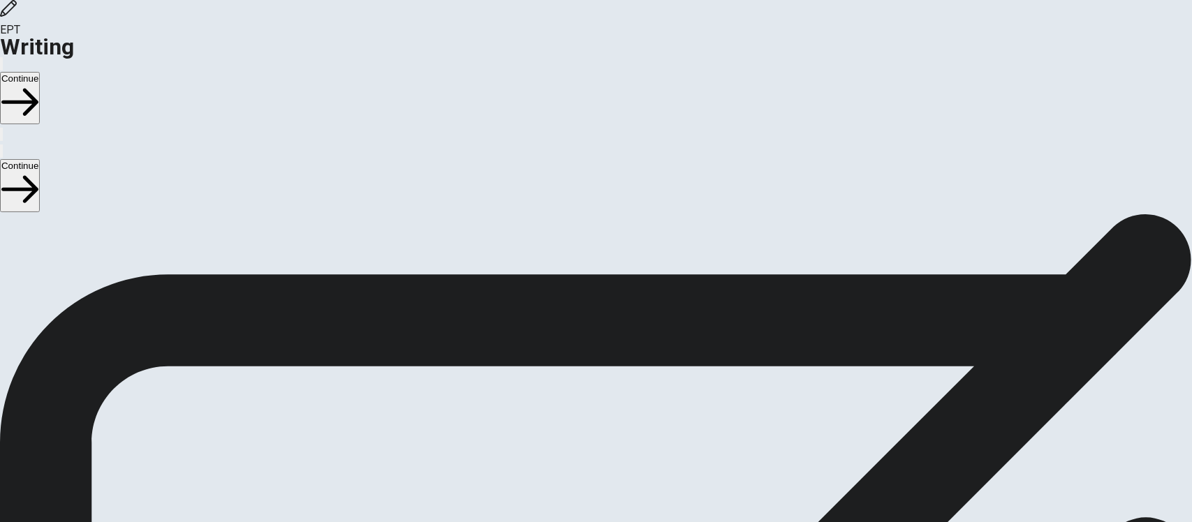
scroll to position [35, 0]
click at [40, 72] on button "Continue" at bounding box center [20, 98] width 40 height 52
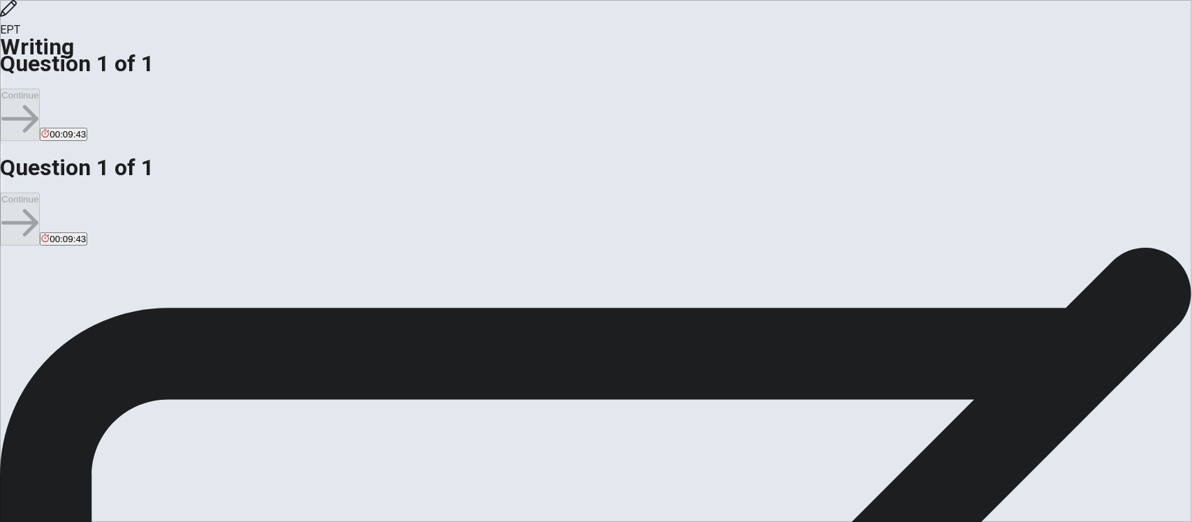
scroll to position [0, 0]
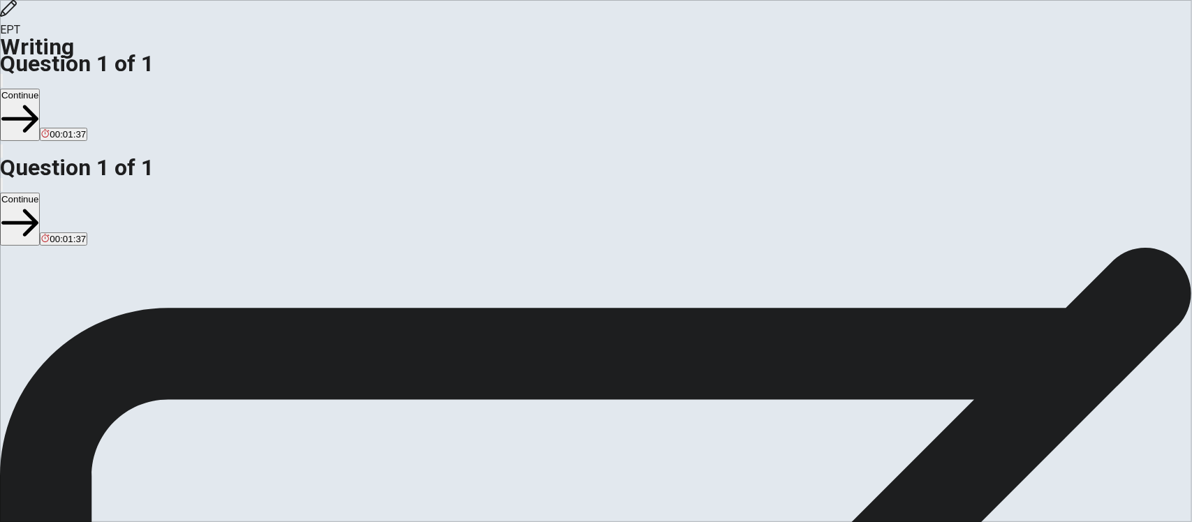
click at [40, 89] on button "Continue" at bounding box center [20, 115] width 40 height 52
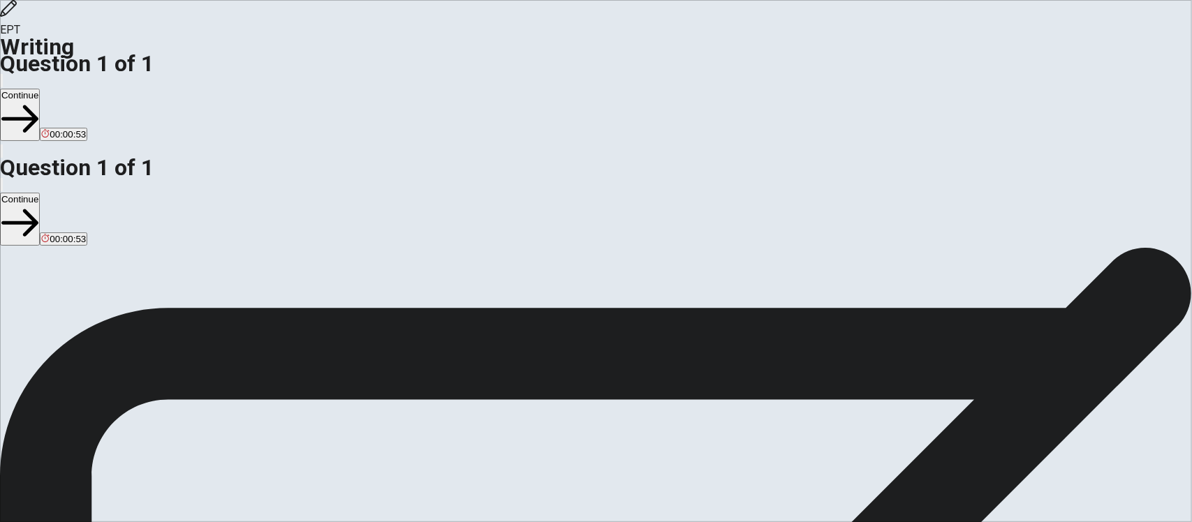
type textarea "I lost my father when i was a child, i dont remember good, i think had 5 o r 6 …"
click at [40, 89] on button "Continue" at bounding box center [20, 115] width 40 height 52
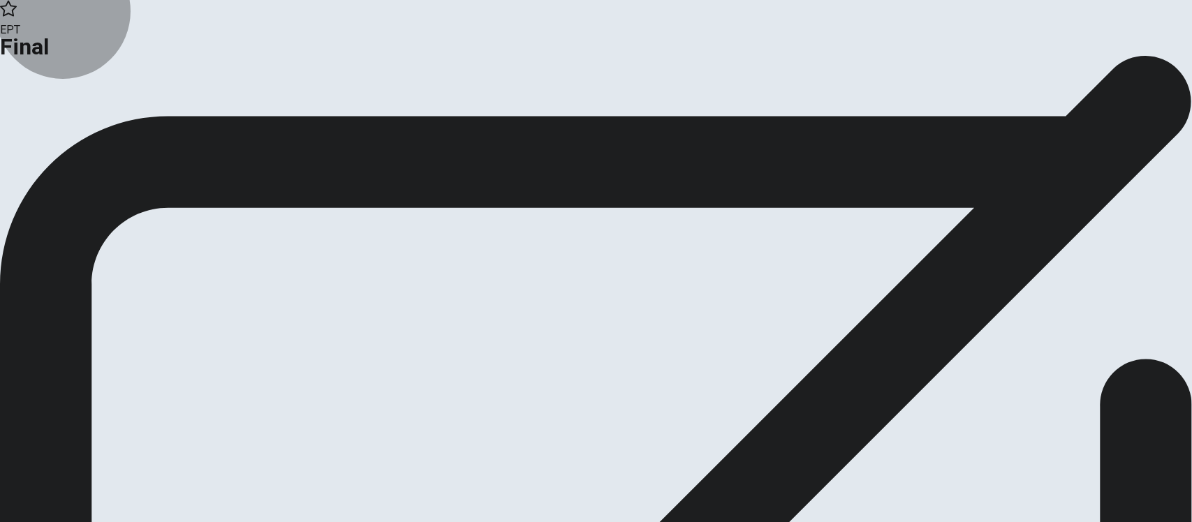
click at [57, 124] on button "Continue" at bounding box center [28, 114] width 57 height 19
